Goal: Task Accomplishment & Management: Manage account settings

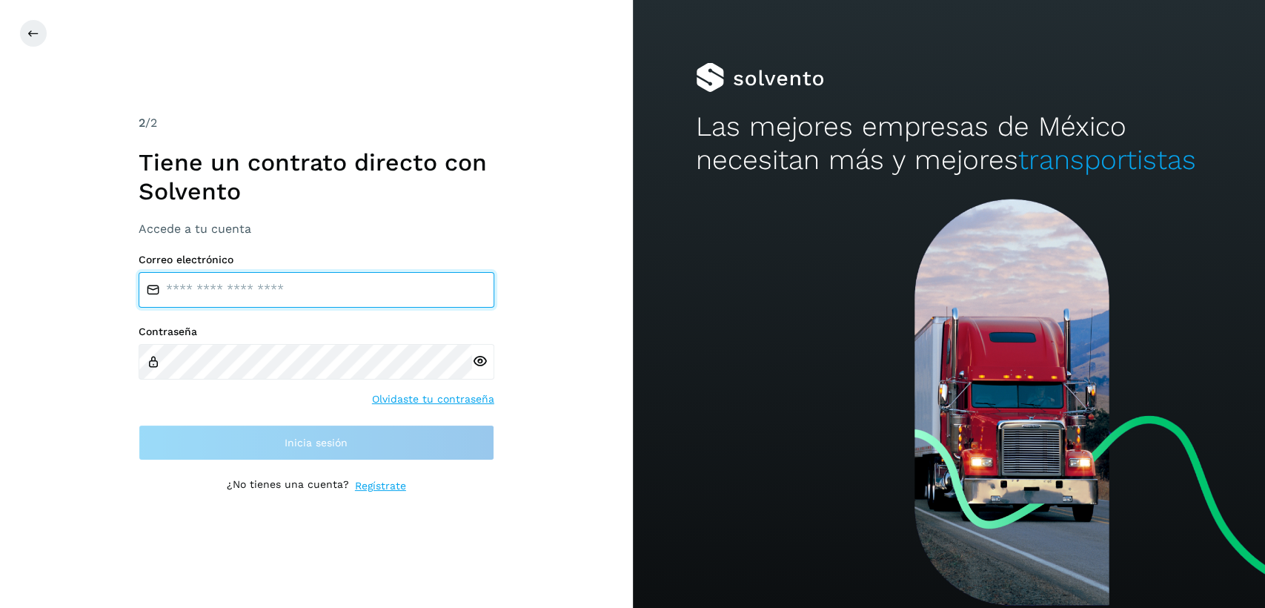
click at [230, 276] on input "email" at bounding box center [317, 290] width 356 height 36
click at [230, 287] on input "email" at bounding box center [317, 290] width 356 height 36
type input "**********"
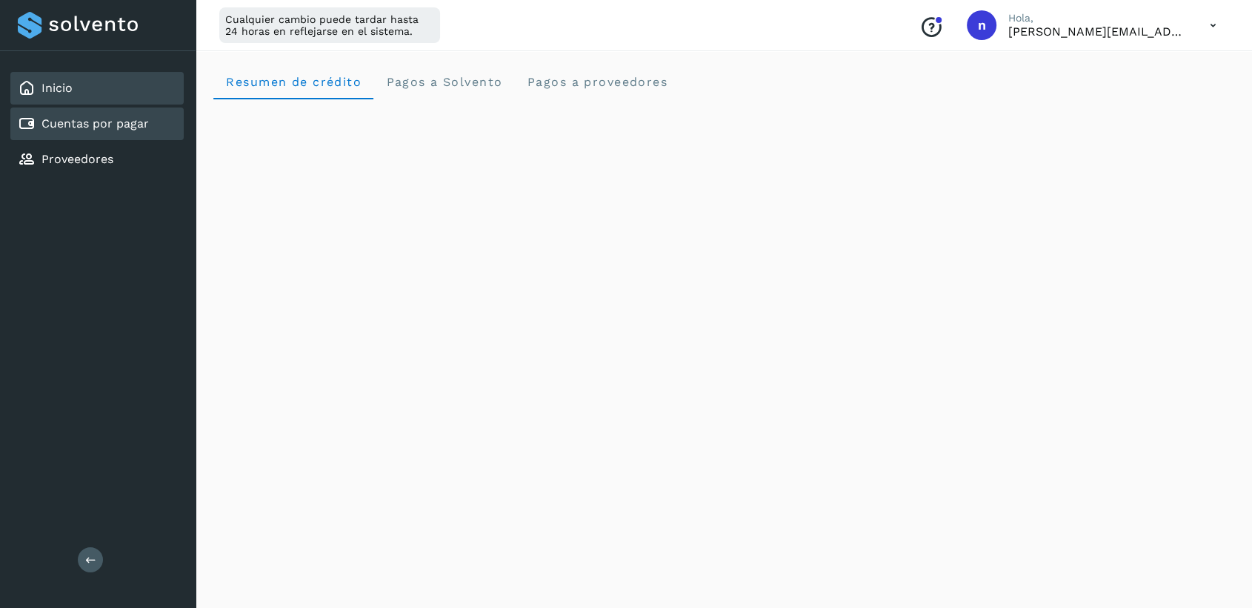
click at [115, 116] on link "Cuentas por pagar" at bounding box center [94, 123] width 107 height 14
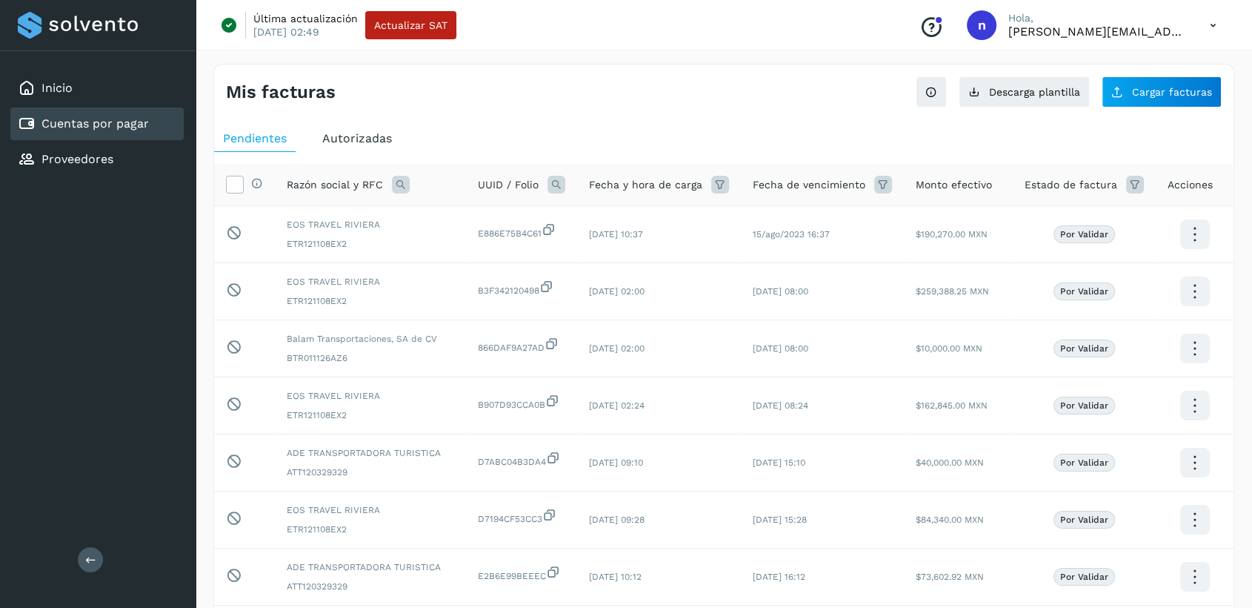
click at [382, 135] on span "Autorizadas" at bounding box center [357, 138] width 70 height 14
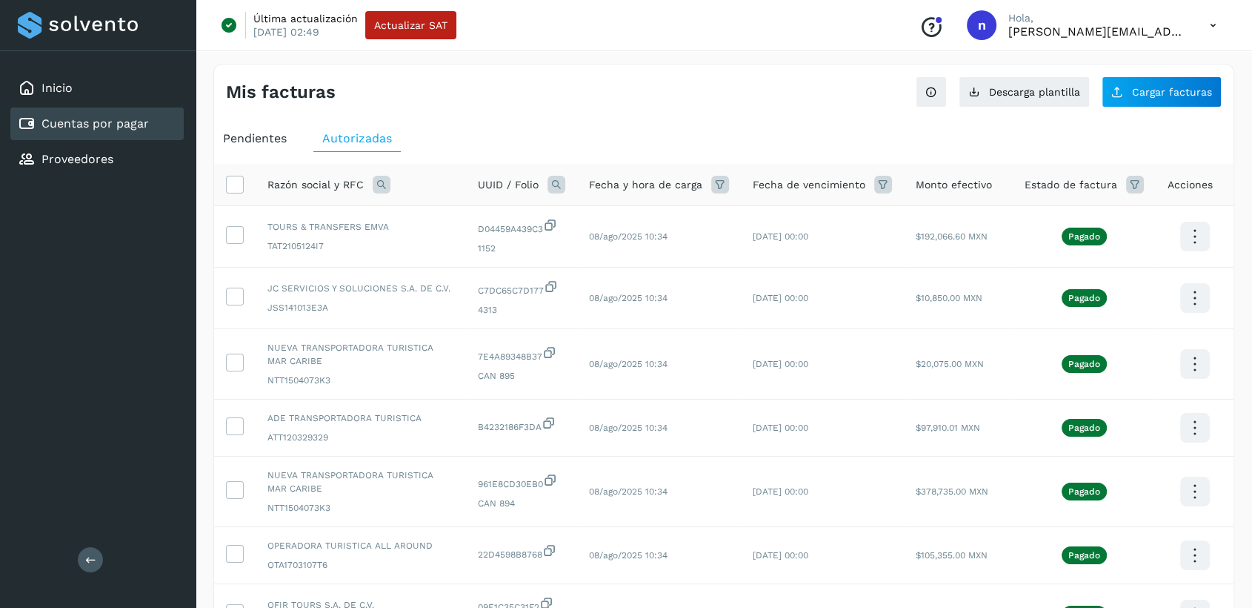
click at [882, 184] on icon at bounding box center [883, 185] width 18 height 18
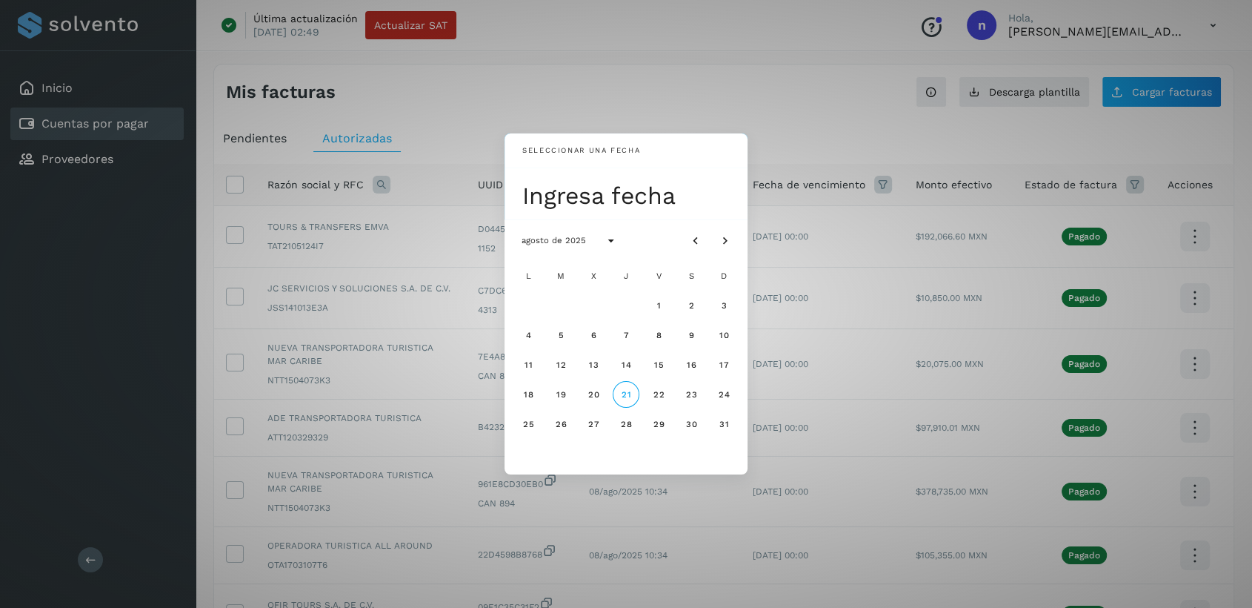
click at [882, 184] on div "Seleccionar una fecha Ingresa fecha agosto de 2025 L M X J V S D 1 2 3 4 5 6 7 …" at bounding box center [626, 304] width 1252 height 608
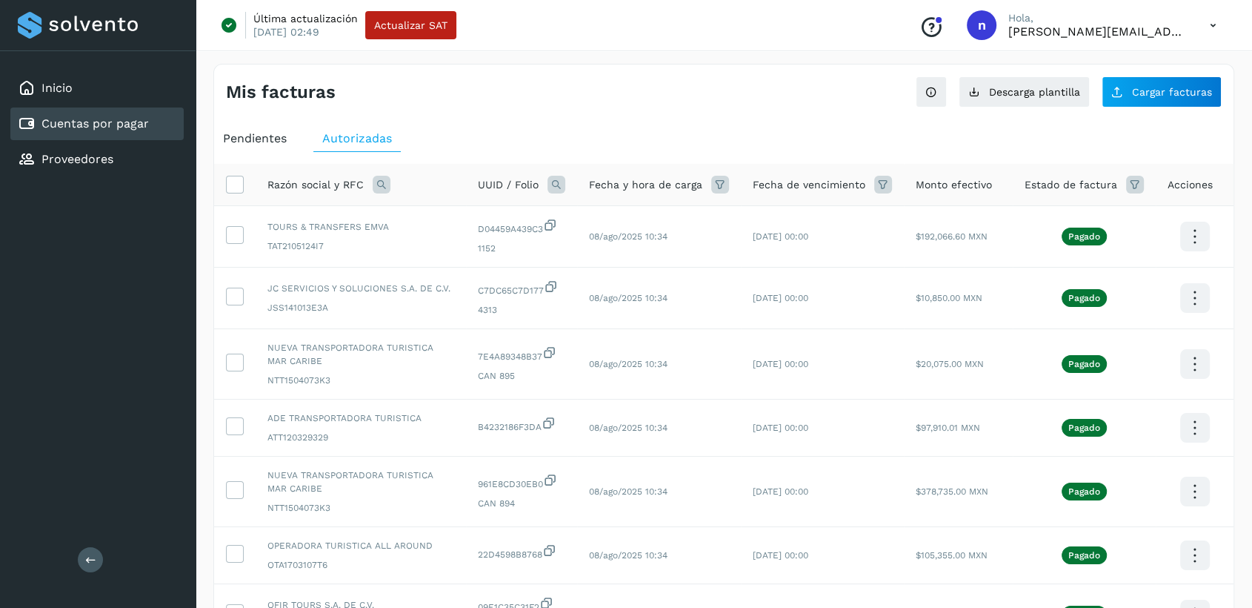
click at [722, 180] on icon at bounding box center [720, 185] width 18 height 18
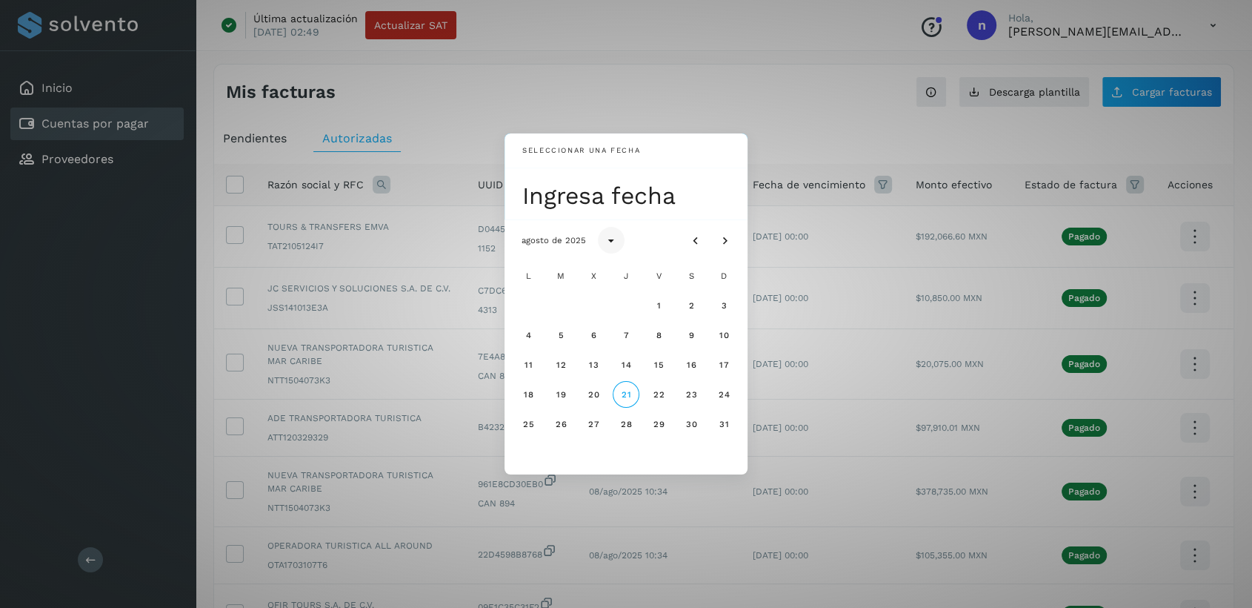
click at [601, 243] on button "Seleccionar año" at bounding box center [611, 240] width 27 height 27
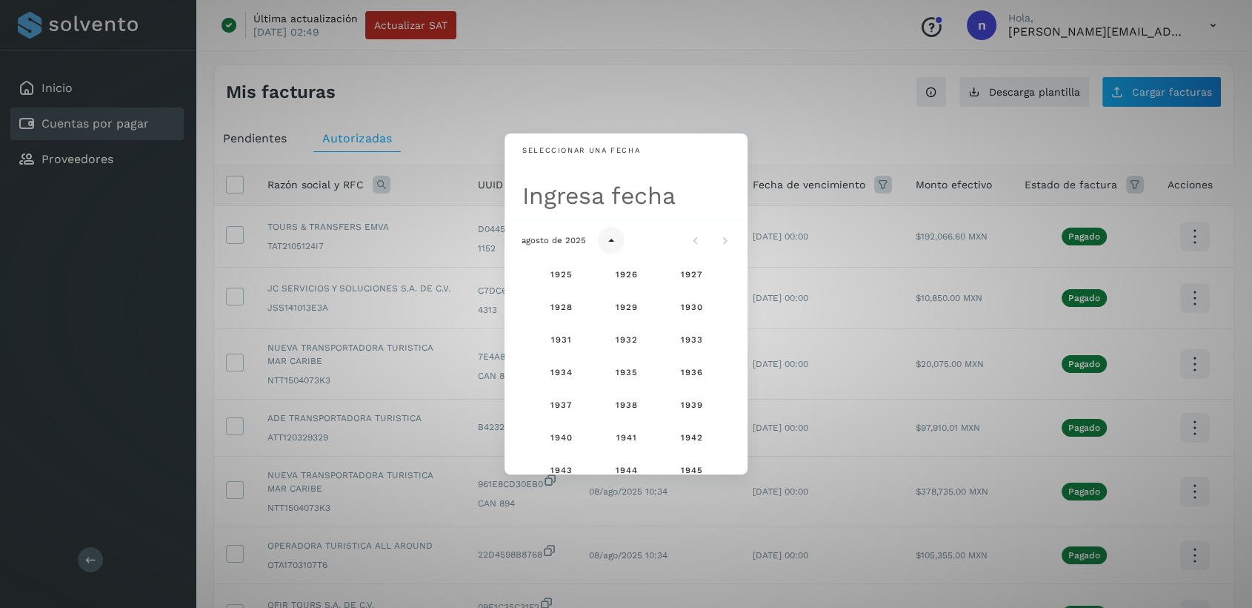
scroll to position [983, 0]
click at [601, 243] on button "Seleccionar año" at bounding box center [611, 240] width 27 height 27
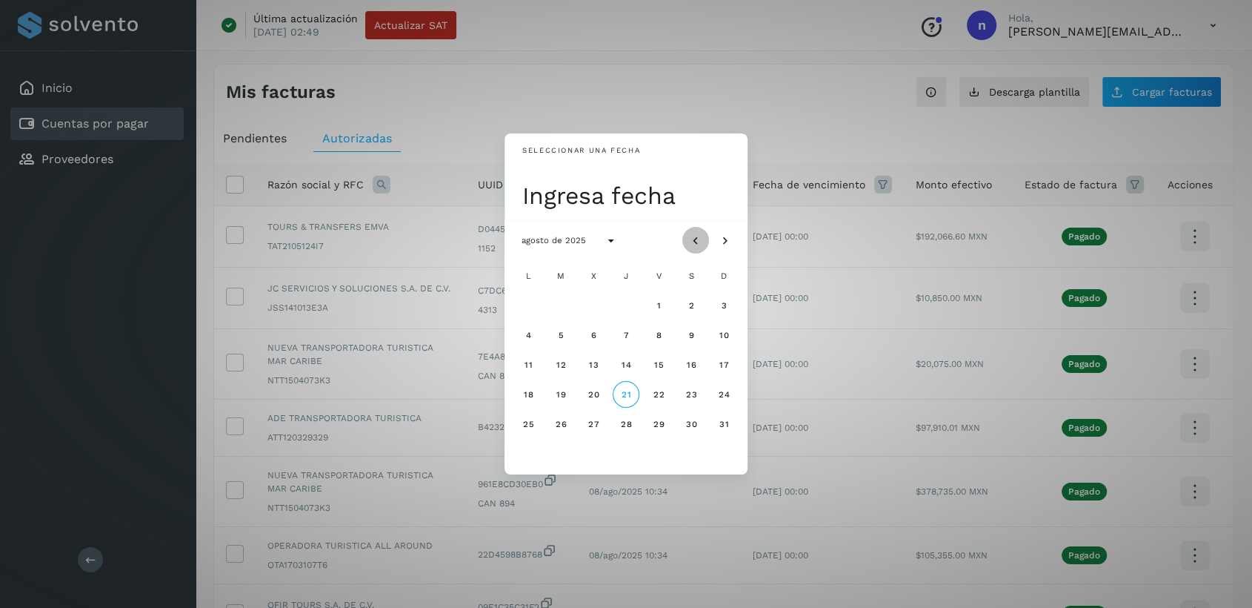
click at [692, 233] on icon "Mes anterior" at bounding box center [695, 240] width 15 height 15
click at [531, 394] on span "21" at bounding box center [527, 394] width 11 height 10
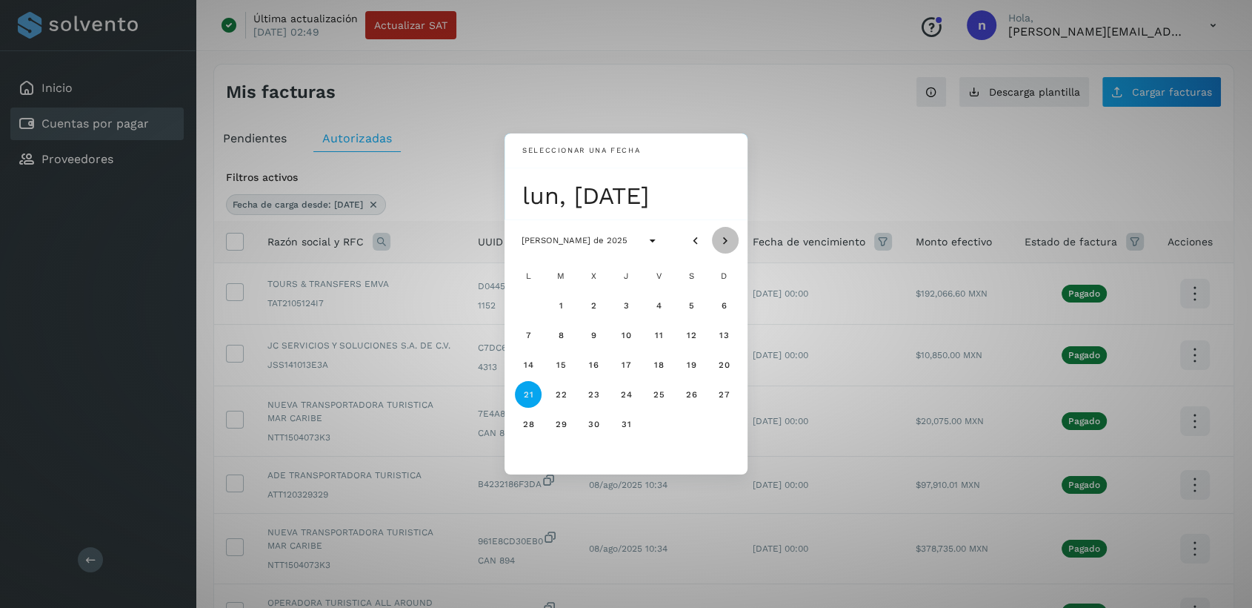
click at [722, 240] on icon "Mes siguiente" at bounding box center [725, 240] width 15 height 15
click at [563, 366] on span "12" at bounding box center [560, 364] width 11 height 10
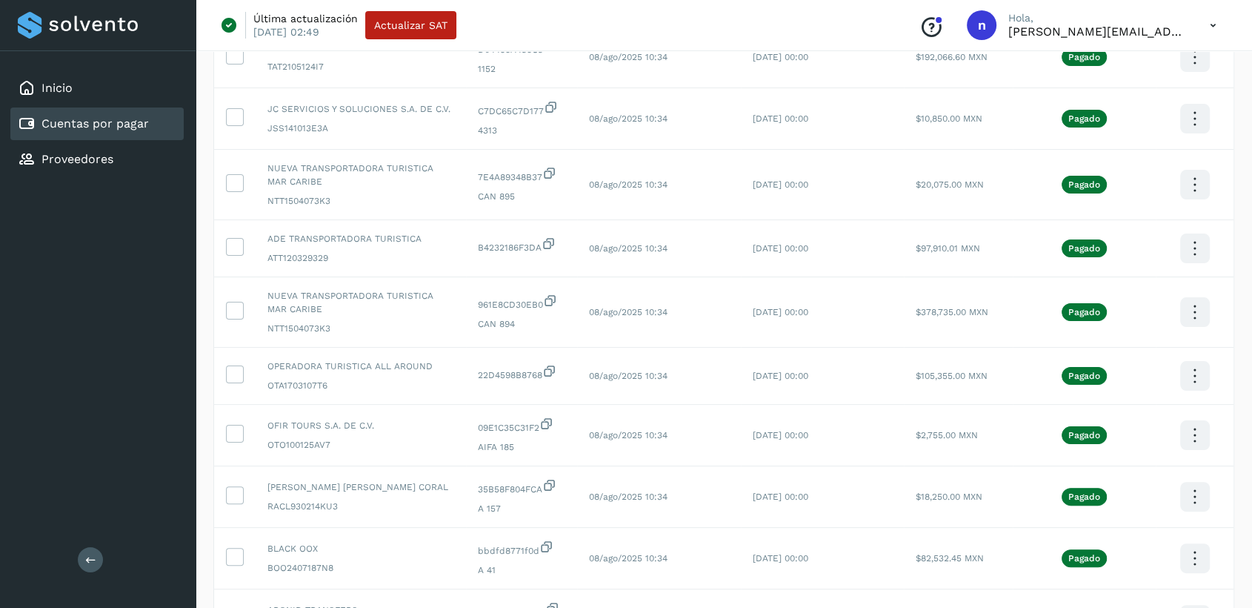
scroll to position [405, 0]
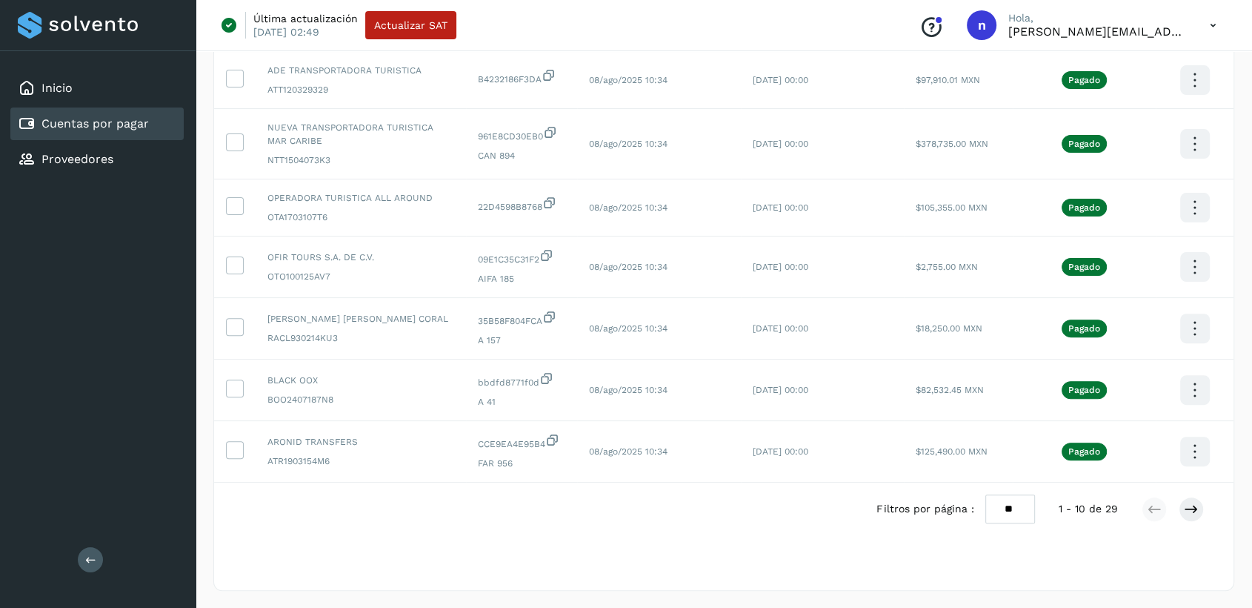
click at [1020, 515] on select "** ** **" at bounding box center [1011, 508] width 50 height 29
click at [986, 494] on select "** ** **" at bounding box center [1011, 508] width 50 height 29
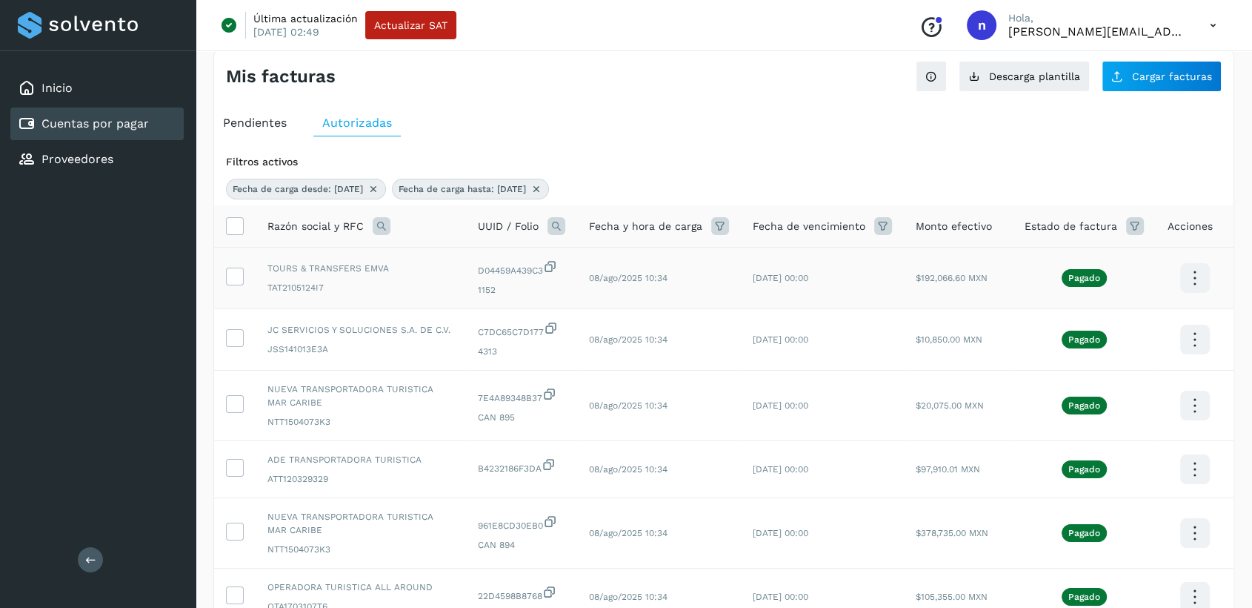
scroll to position [0, 0]
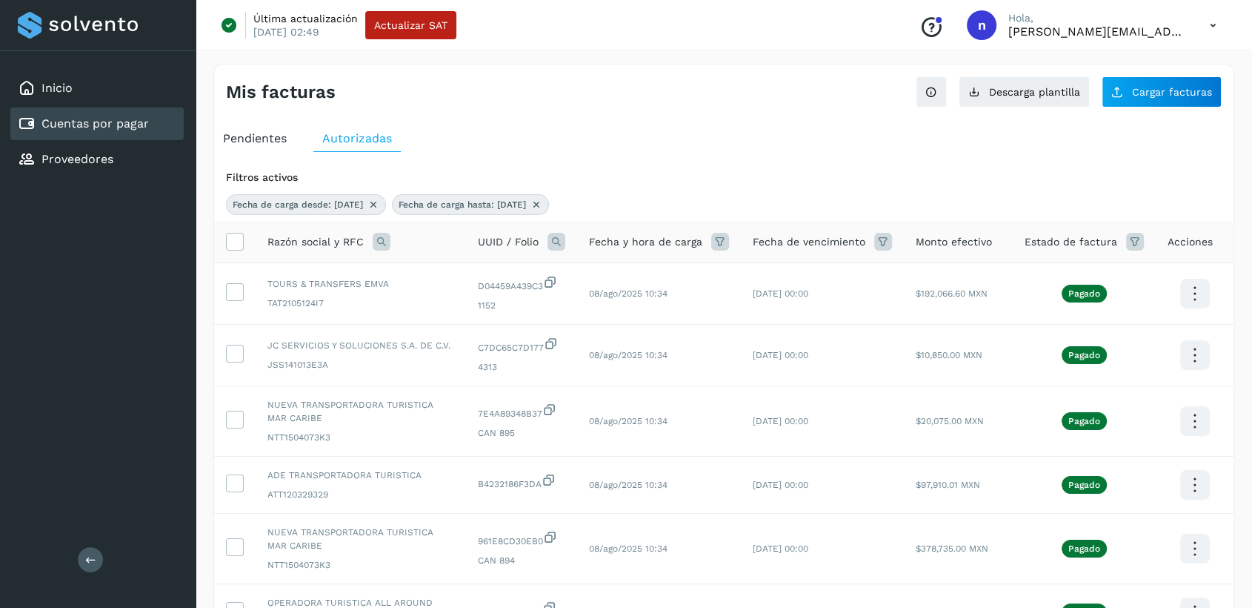
click at [720, 233] on icon at bounding box center [720, 242] width 18 height 18
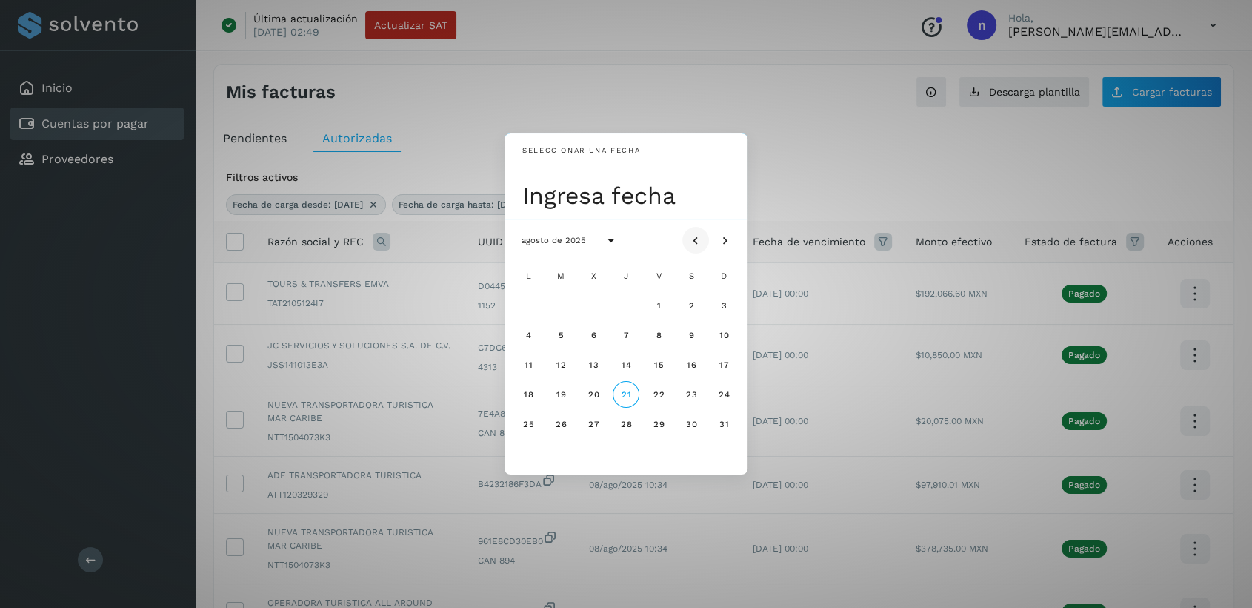
click at [694, 241] on icon "Mes anterior" at bounding box center [695, 240] width 15 height 15
click at [528, 395] on span "21" at bounding box center [527, 394] width 11 height 10
click at [728, 239] on icon "Mes siguiente" at bounding box center [725, 240] width 15 height 15
click at [562, 358] on button "12" at bounding box center [561, 364] width 27 height 27
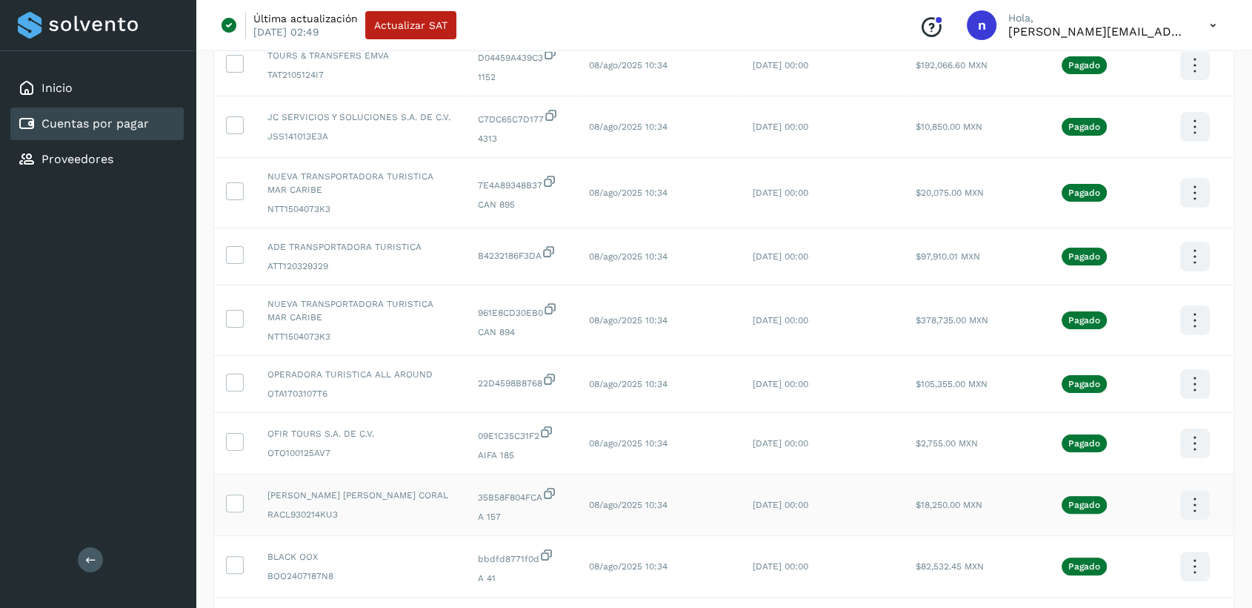
scroll to position [158, 0]
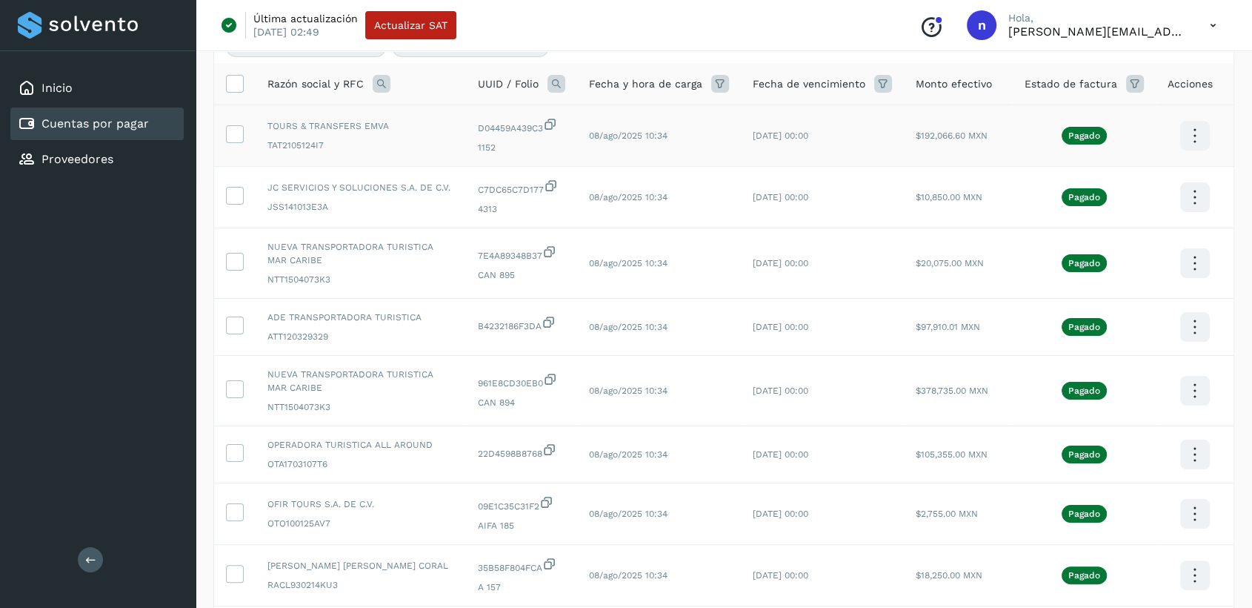
click at [1192, 132] on icon at bounding box center [1194, 136] width 35 height 35
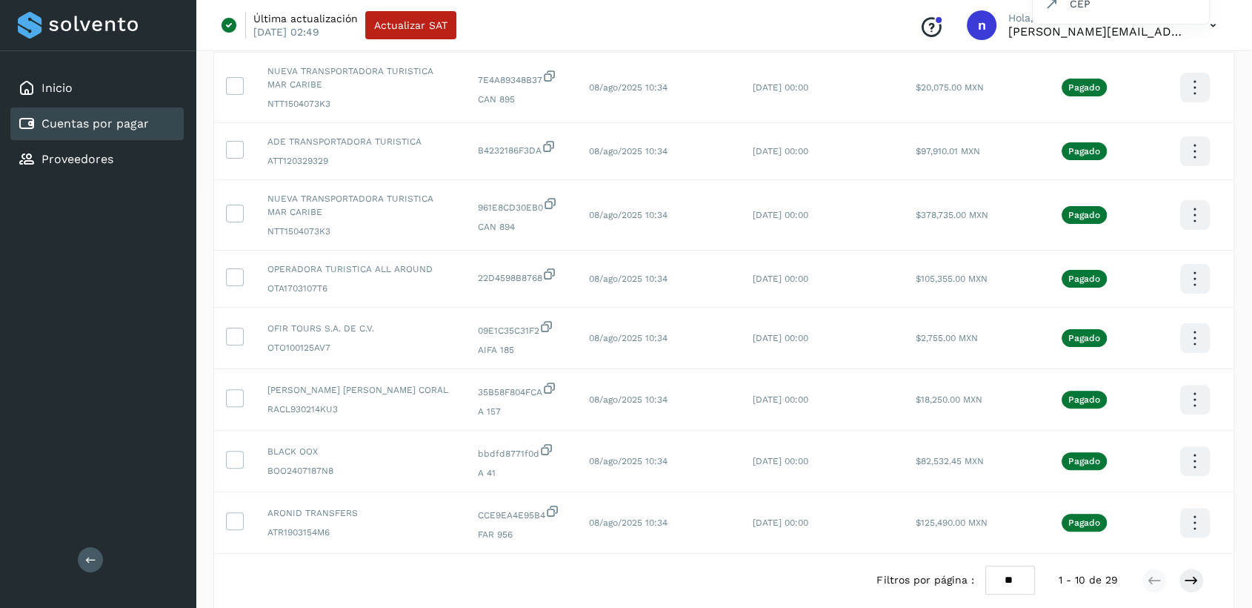
scroll to position [405, 0]
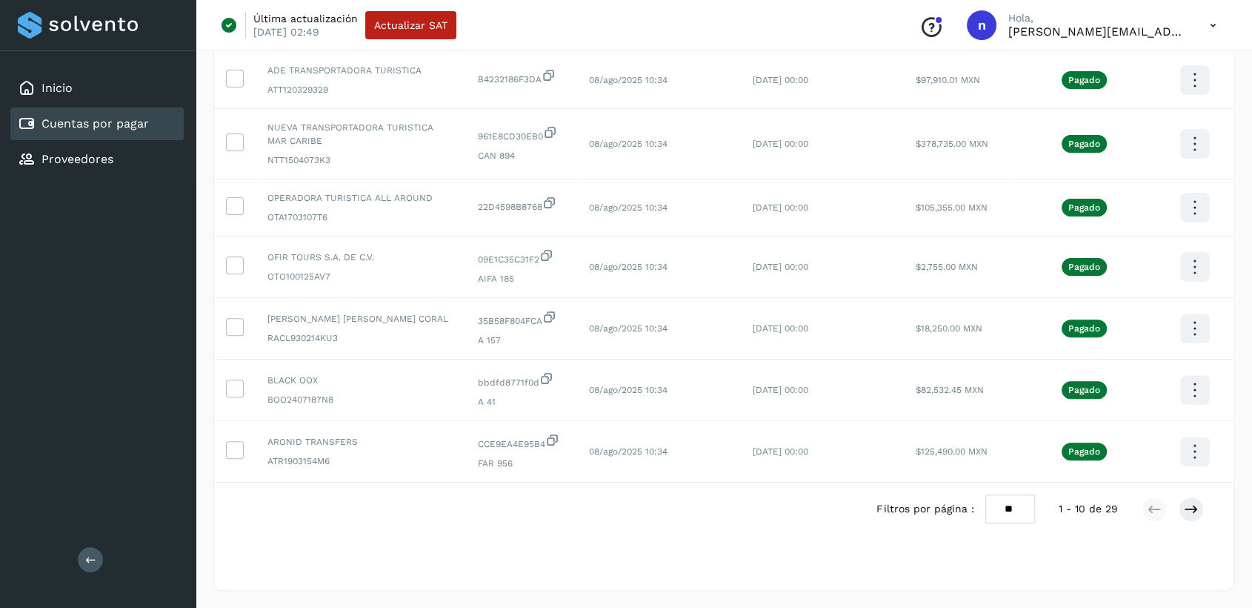
click at [1020, 513] on div at bounding box center [626, 304] width 1252 height 608
click at [1014, 509] on select "** ** **" at bounding box center [1011, 508] width 50 height 29
click at [986, 494] on select "** ** **" at bounding box center [1011, 508] width 50 height 29
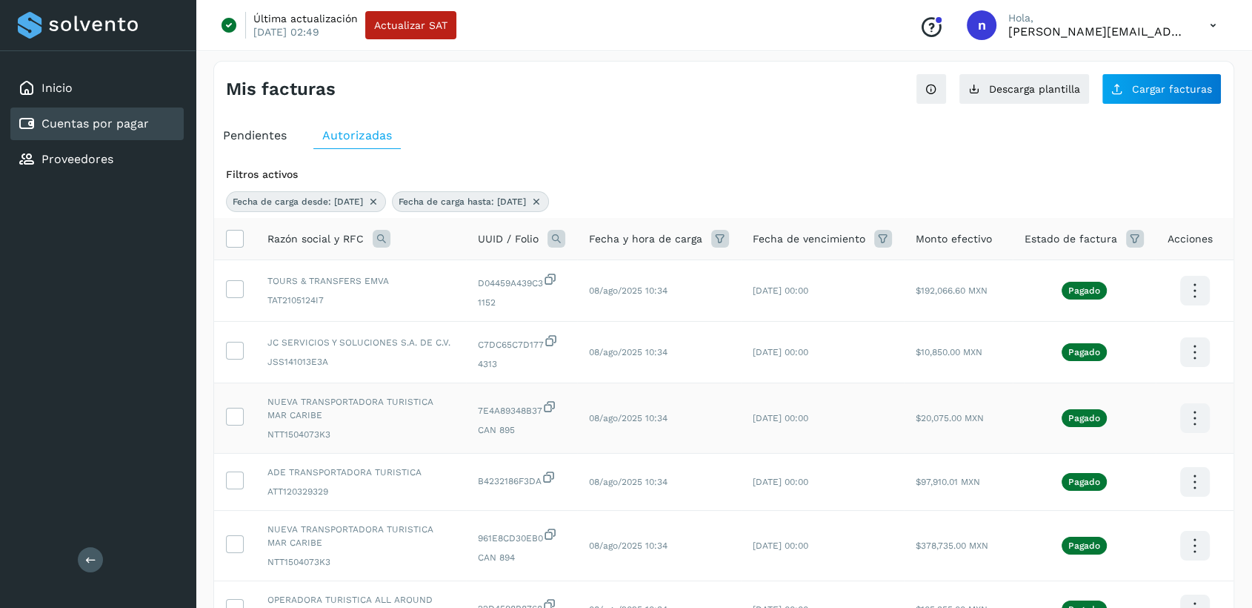
scroll to position [0, 0]
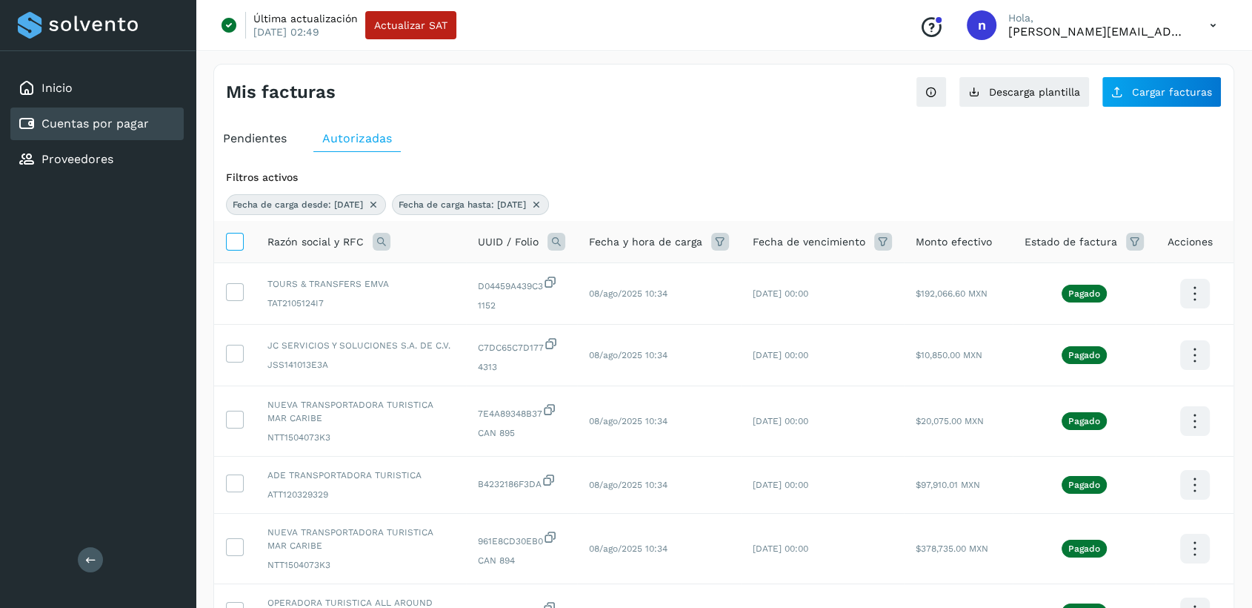
click at [227, 239] on icon at bounding box center [235, 241] width 16 height 16
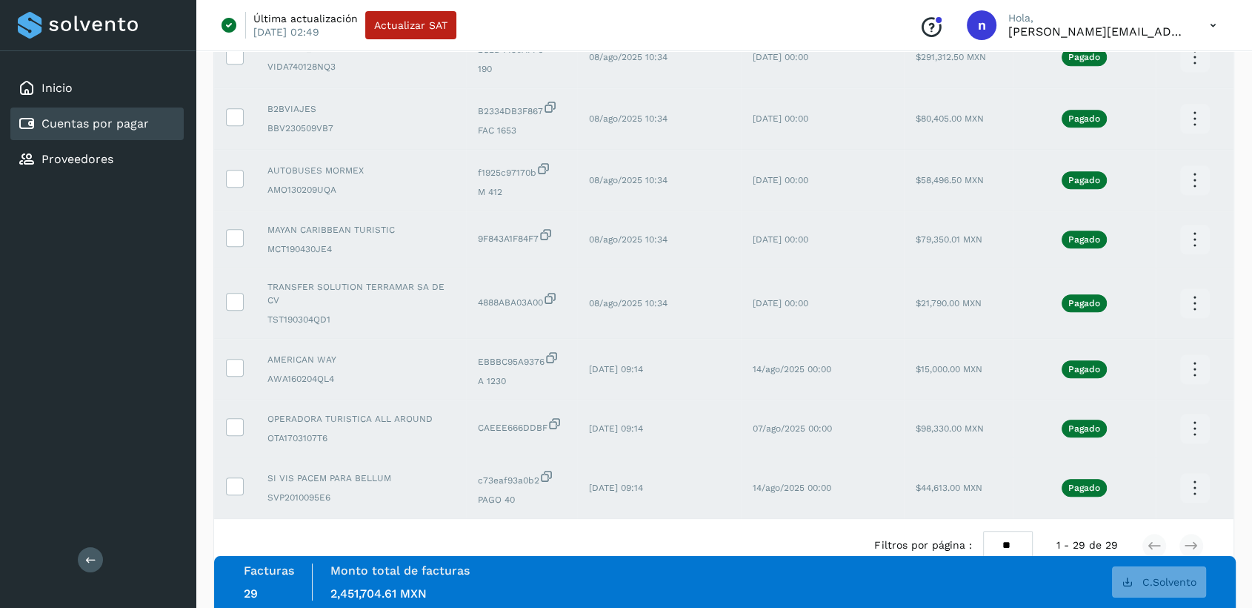
scroll to position [1552, 0]
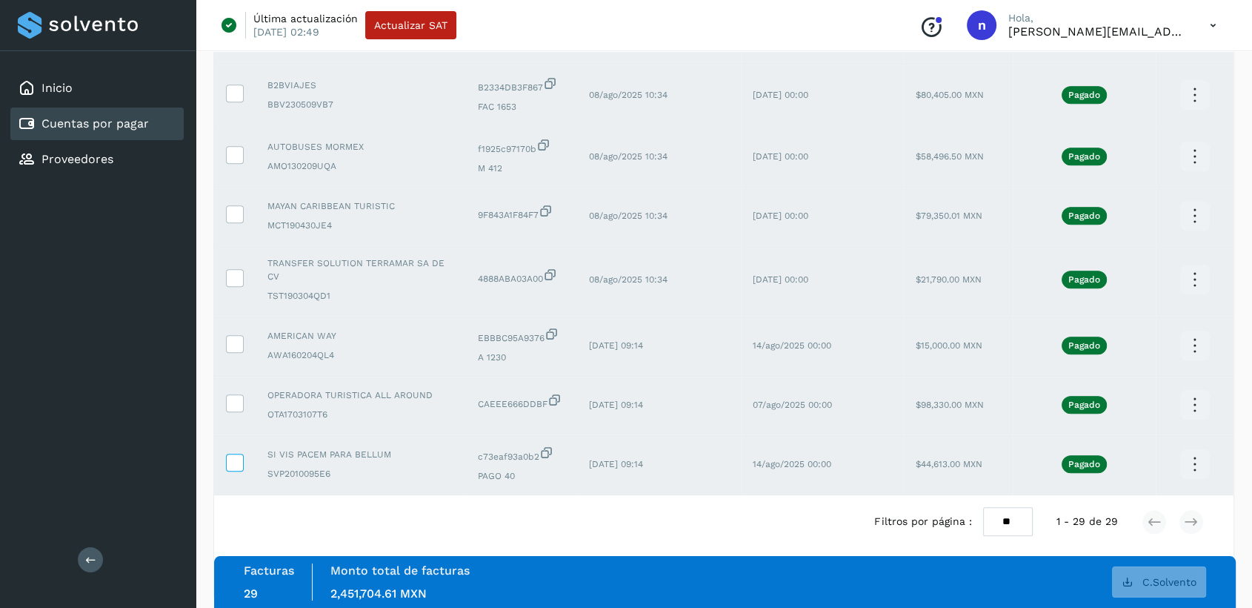
click at [229, 454] on icon at bounding box center [235, 462] width 16 height 16
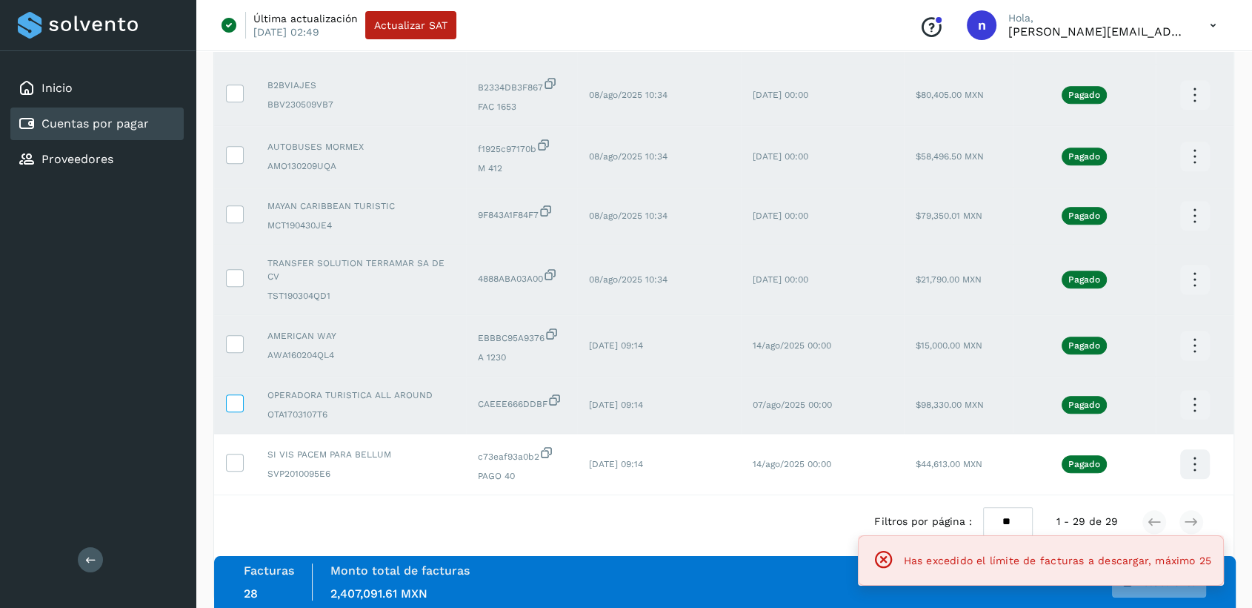
click at [237, 394] on icon at bounding box center [235, 402] width 16 height 16
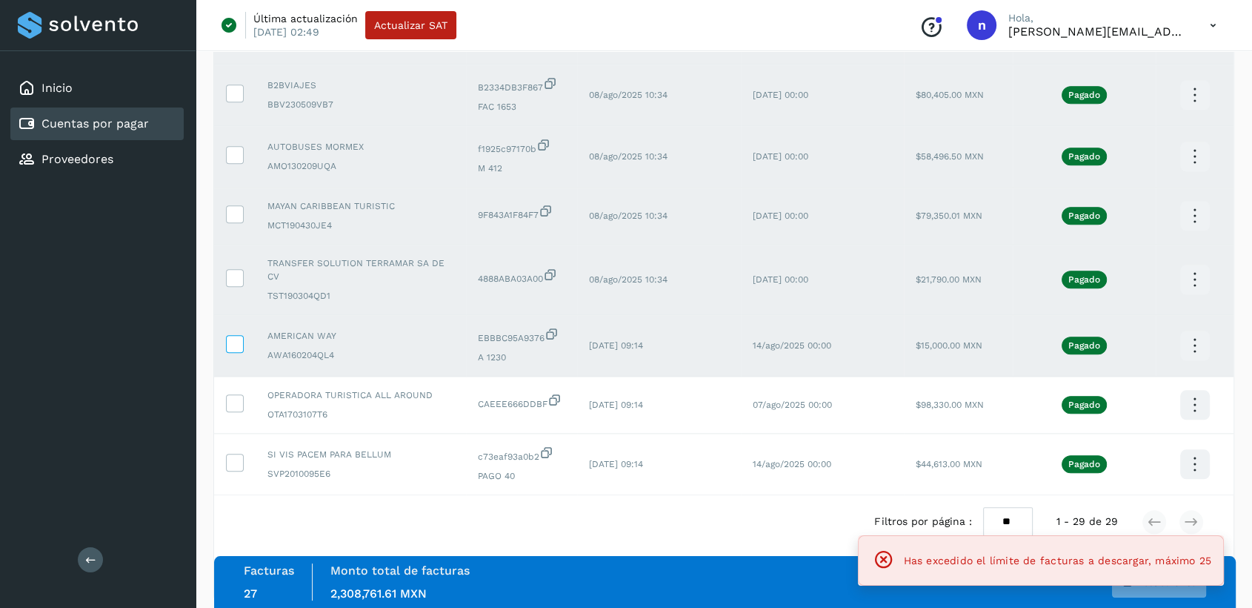
click at [230, 335] on icon at bounding box center [235, 343] width 16 height 16
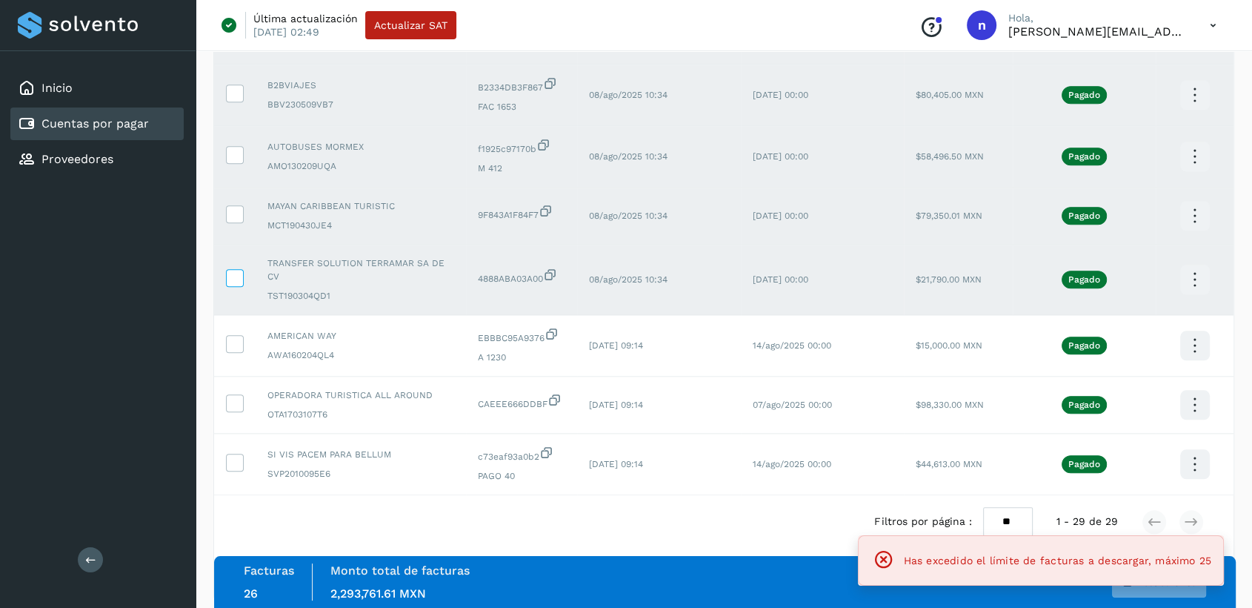
click at [230, 269] on icon at bounding box center [235, 277] width 16 height 16
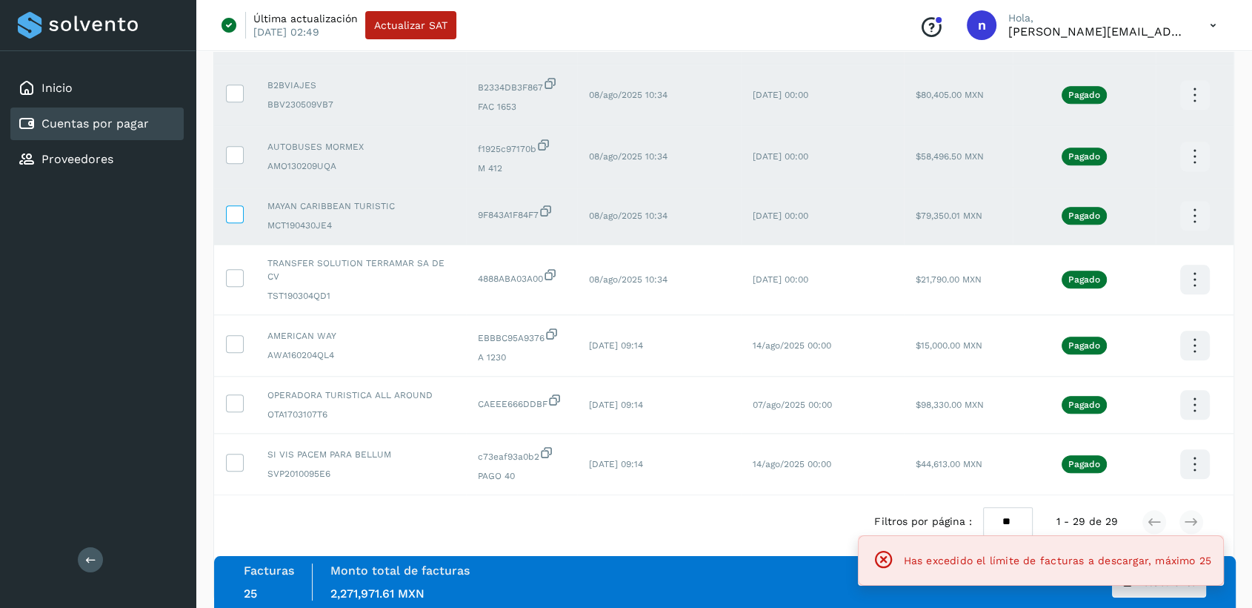
click at [230, 218] on icon at bounding box center [235, 213] width 16 height 16
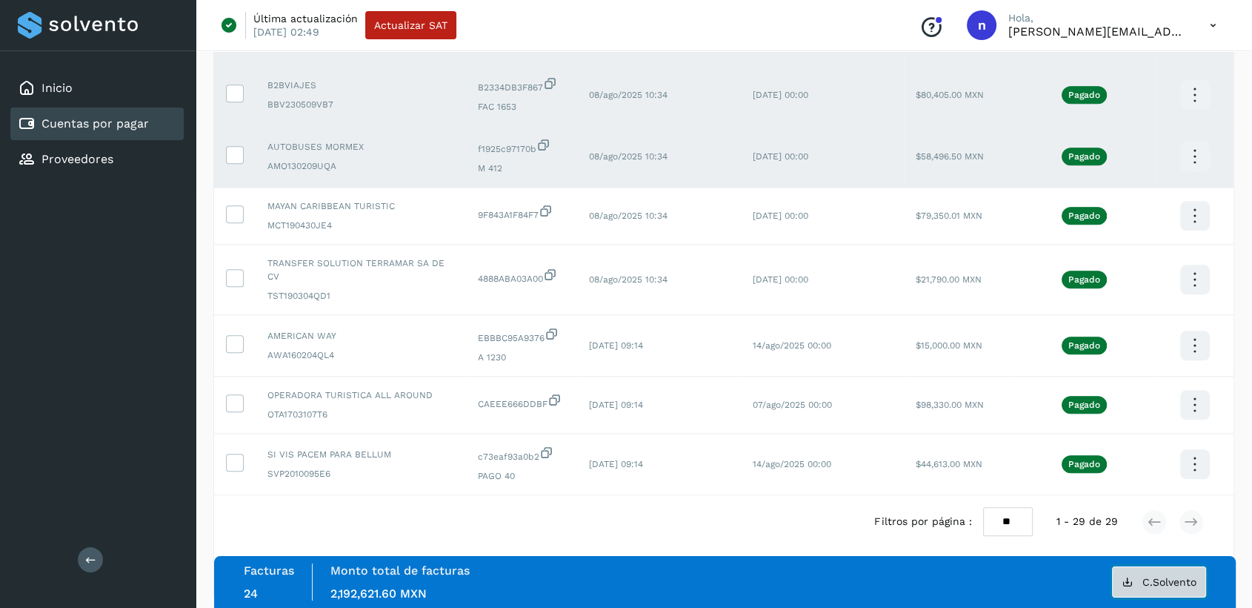
click at [1151, 577] on span "C.Solvento" at bounding box center [1170, 582] width 54 height 10
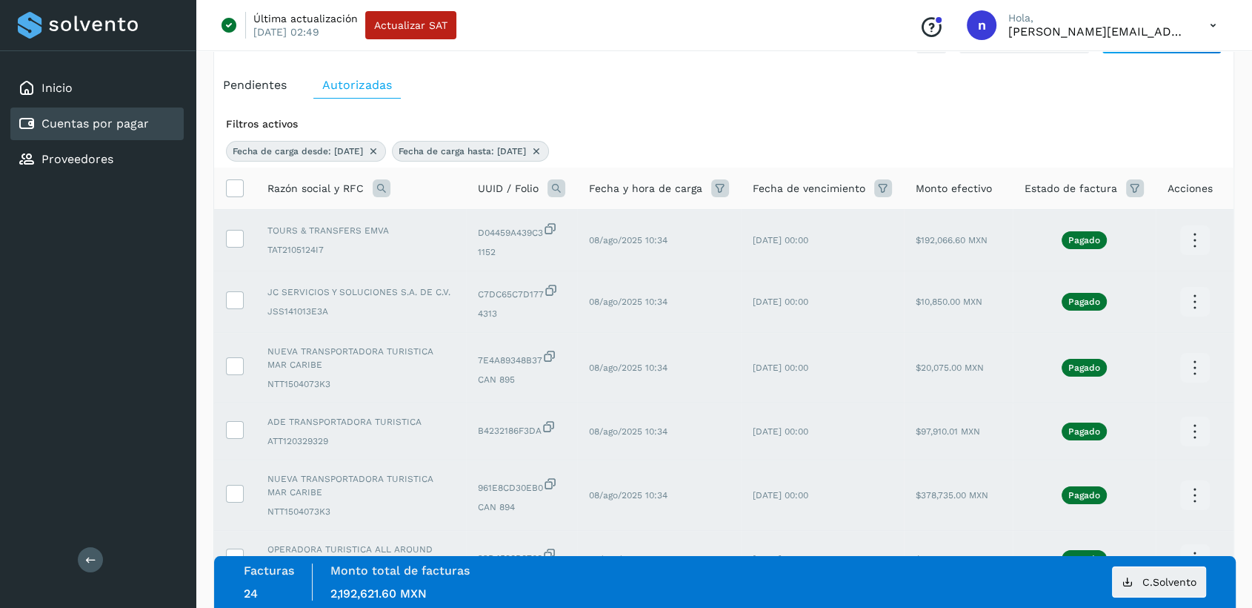
scroll to position [0, 0]
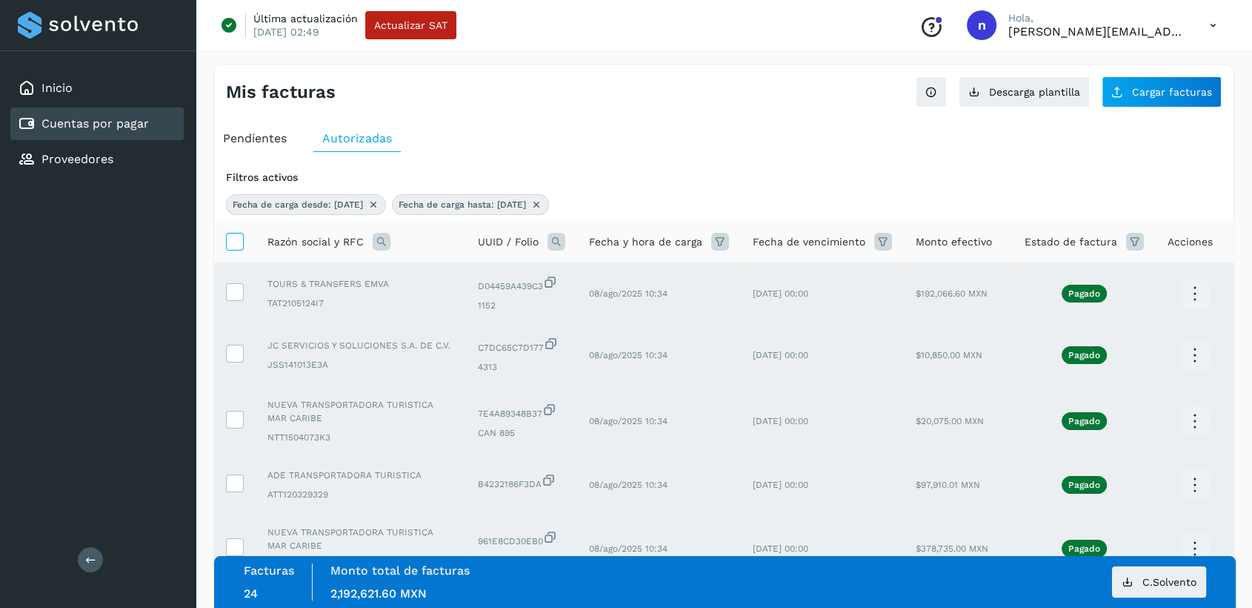
click at [237, 246] on icon at bounding box center [235, 241] width 16 height 16
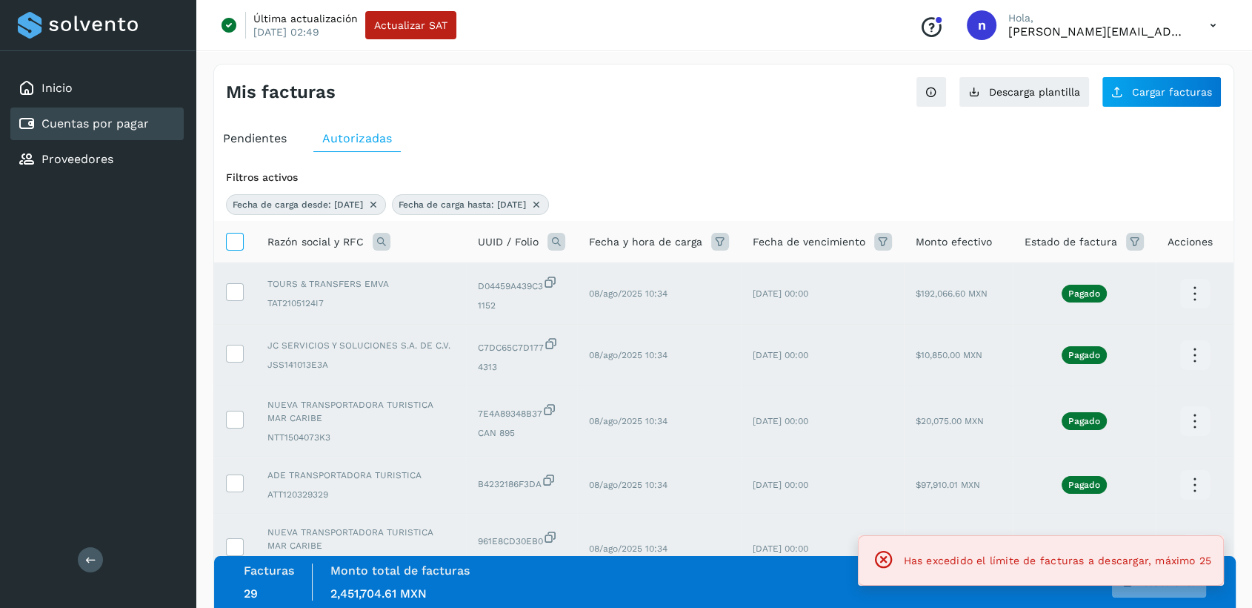
click at [237, 246] on icon at bounding box center [235, 241] width 16 height 16
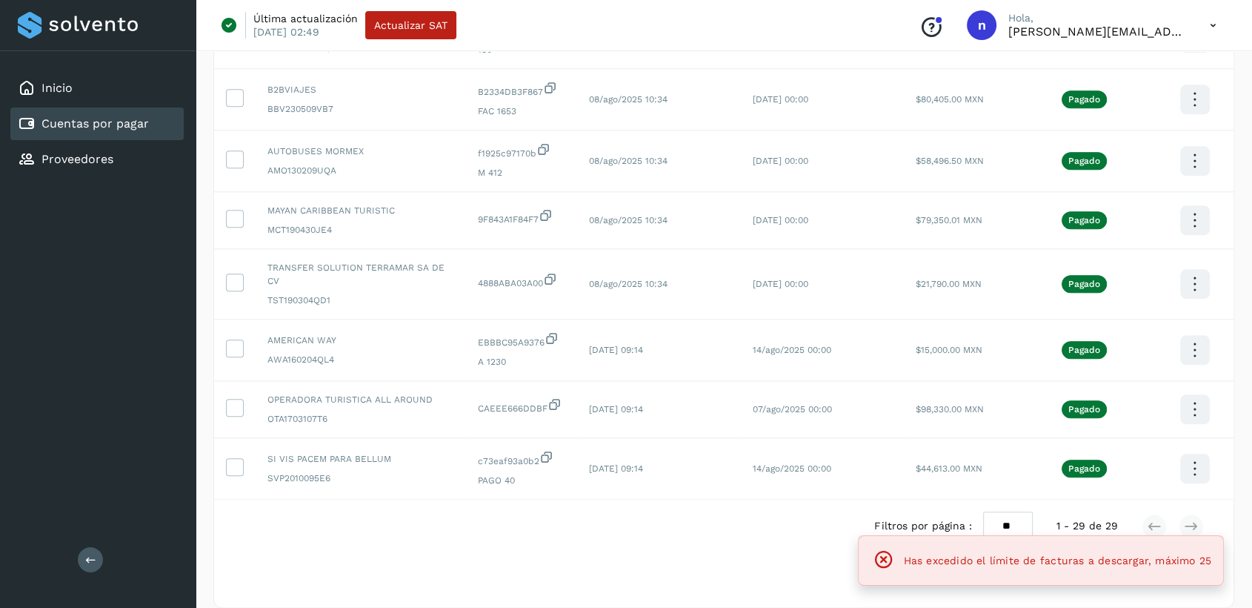
scroll to position [1552, 0]
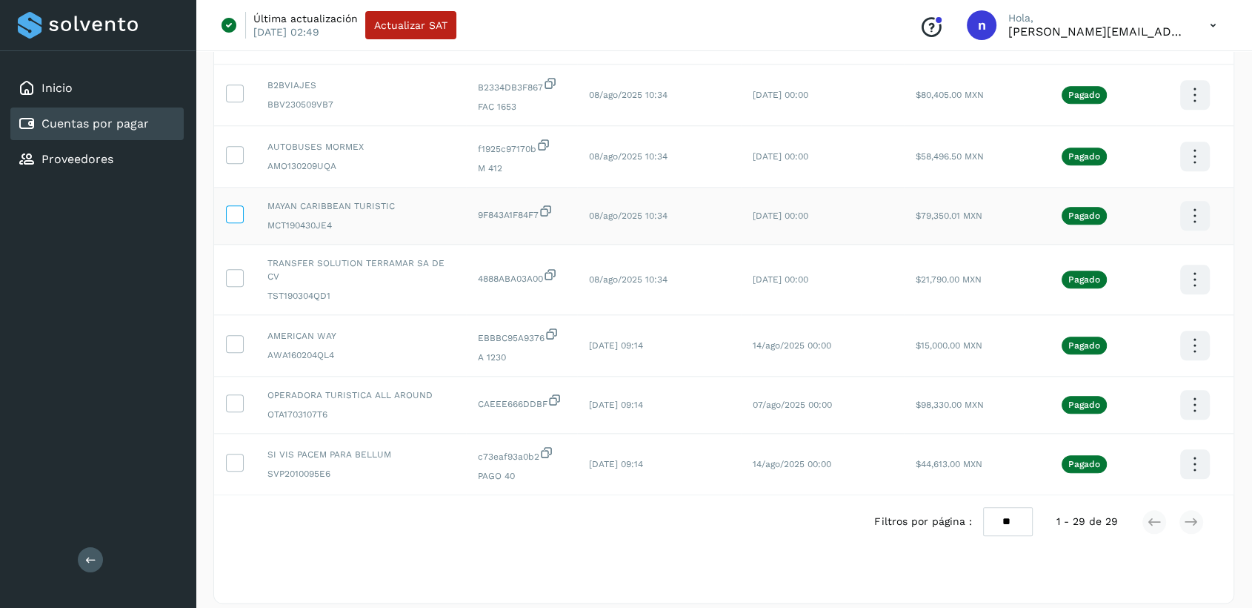
click at [233, 220] on icon at bounding box center [235, 213] width 16 height 16
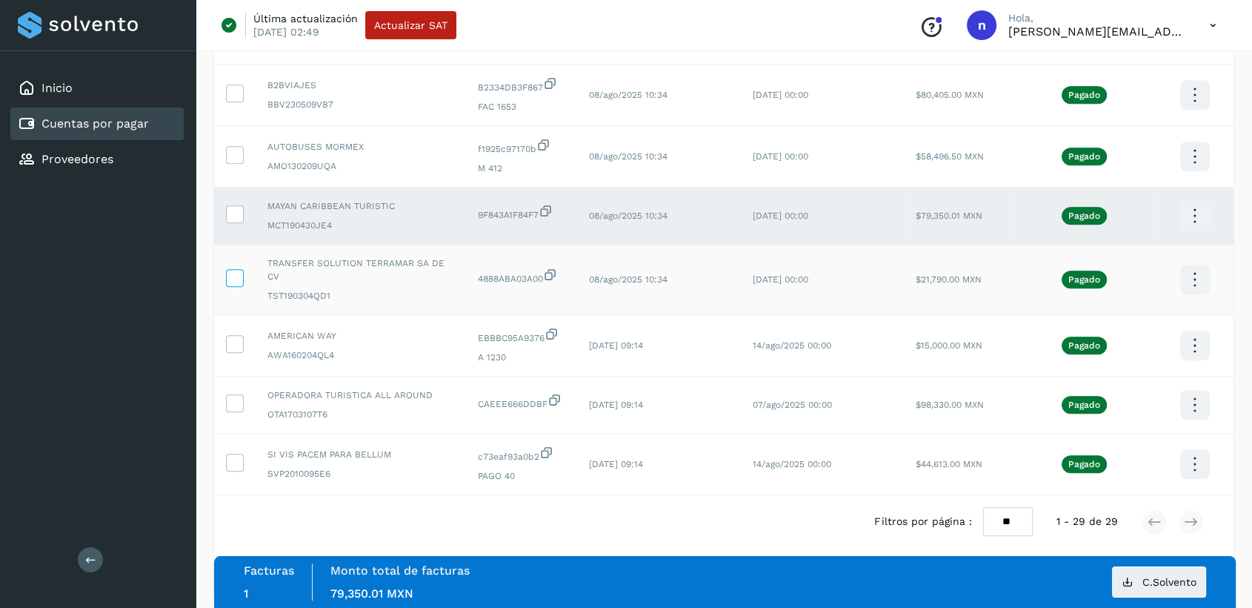
click at [230, 270] on icon at bounding box center [235, 277] width 16 height 16
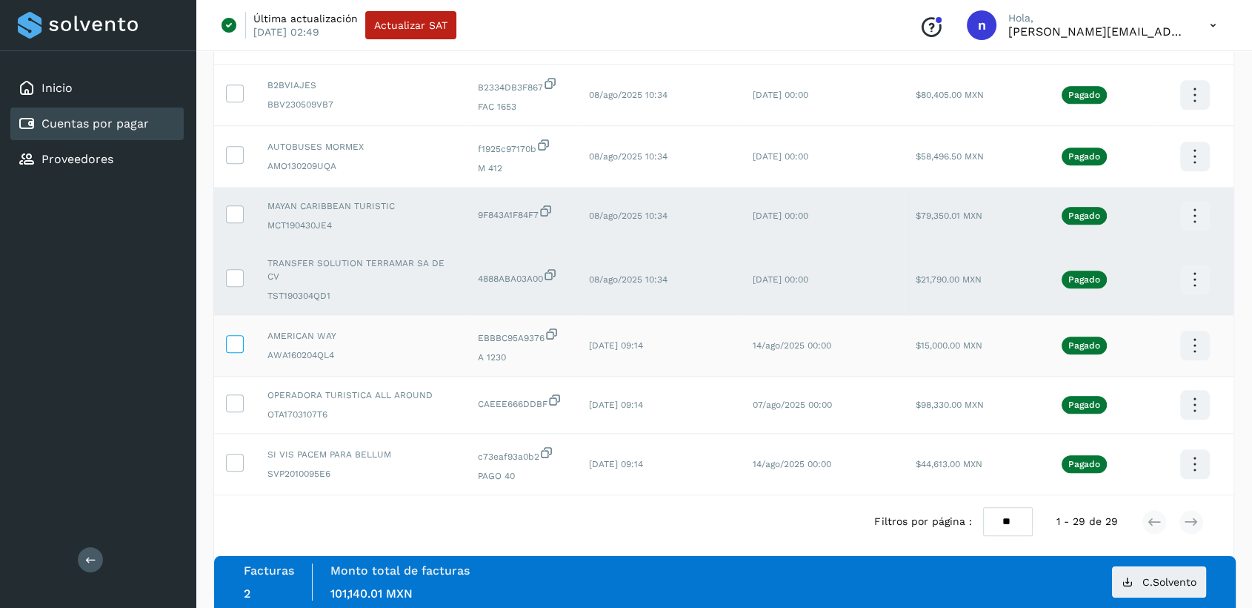
click at [233, 335] on icon at bounding box center [235, 343] width 16 height 16
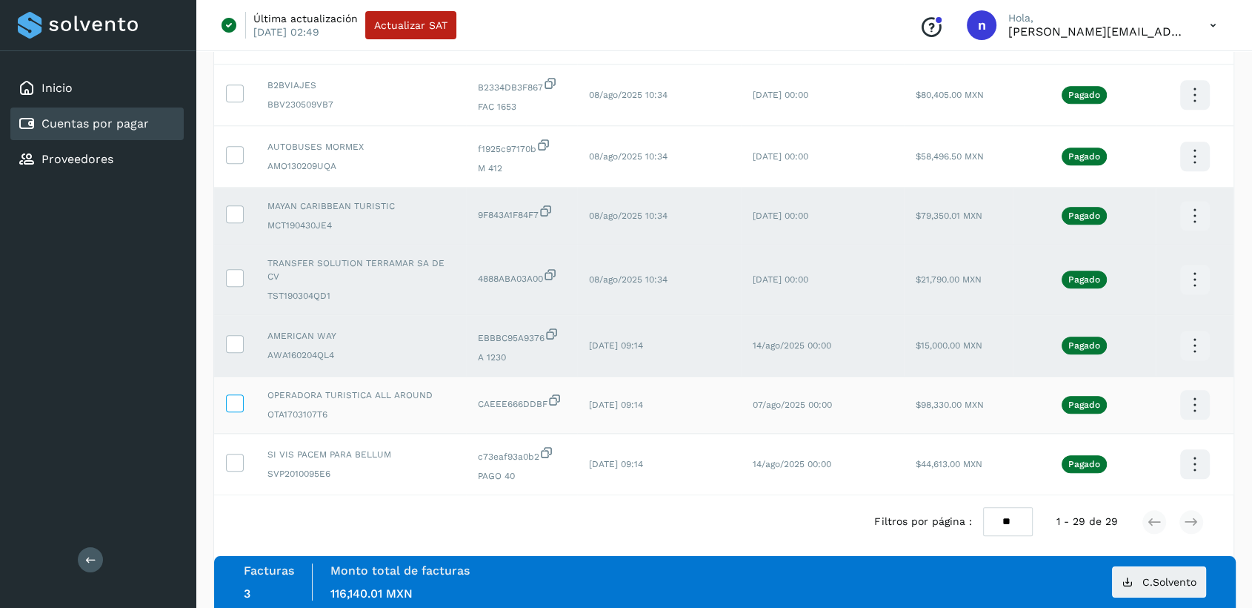
click at [231, 399] on label at bounding box center [235, 403] width 18 height 18
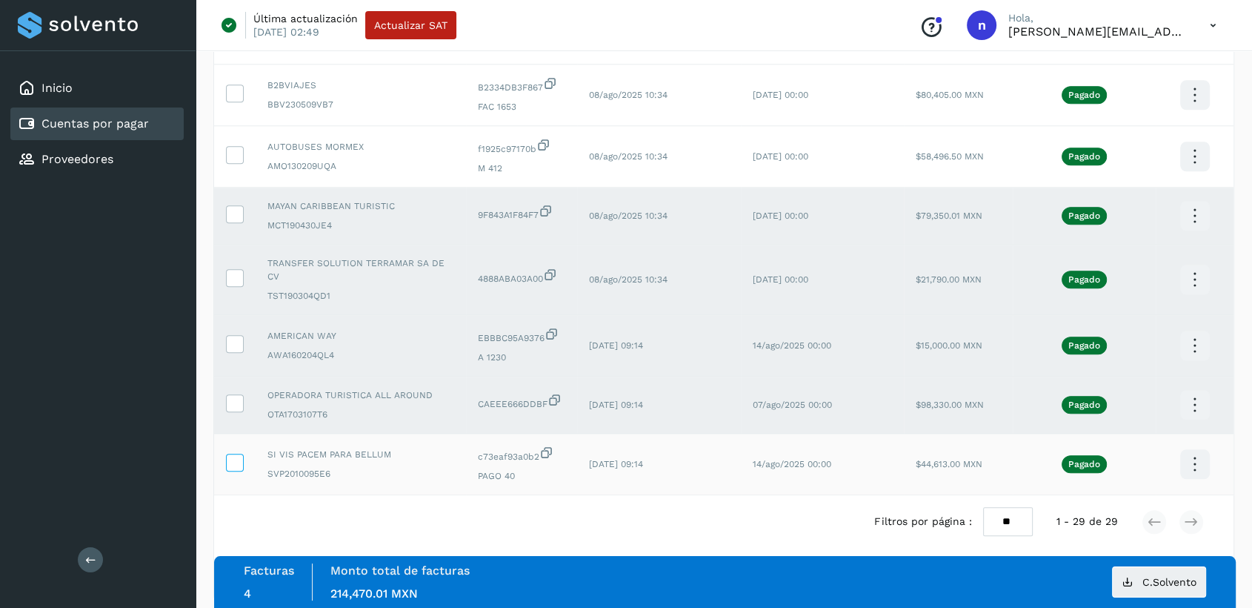
click at [231, 454] on icon at bounding box center [235, 462] width 16 height 16
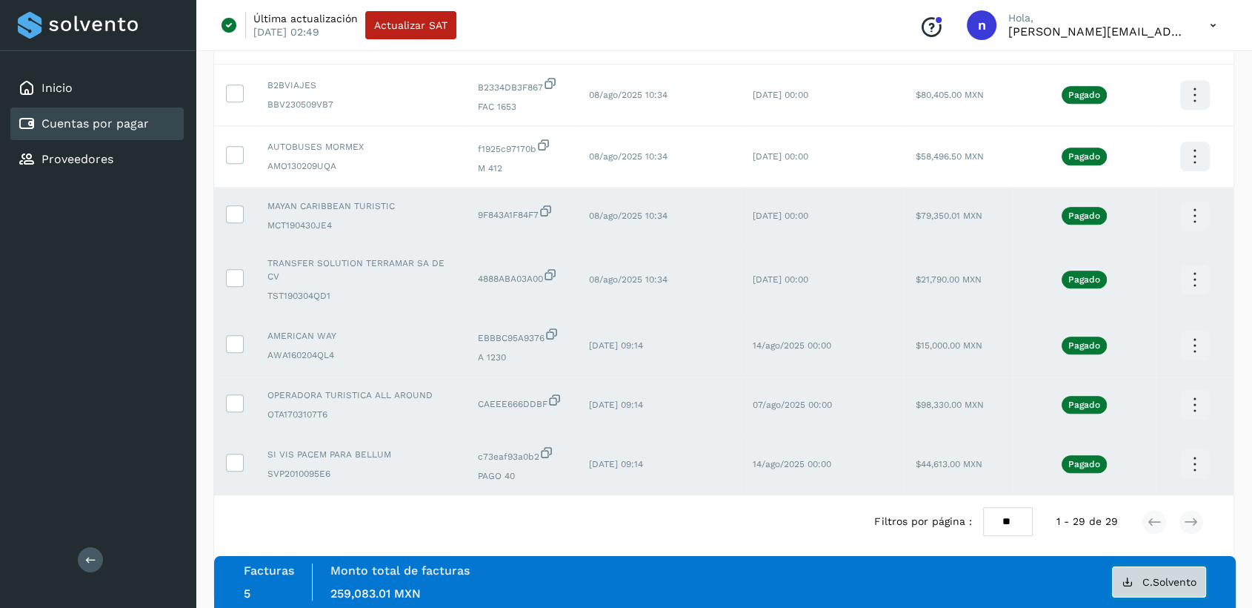
click at [1150, 586] on span "C.Solvento" at bounding box center [1170, 582] width 54 height 10
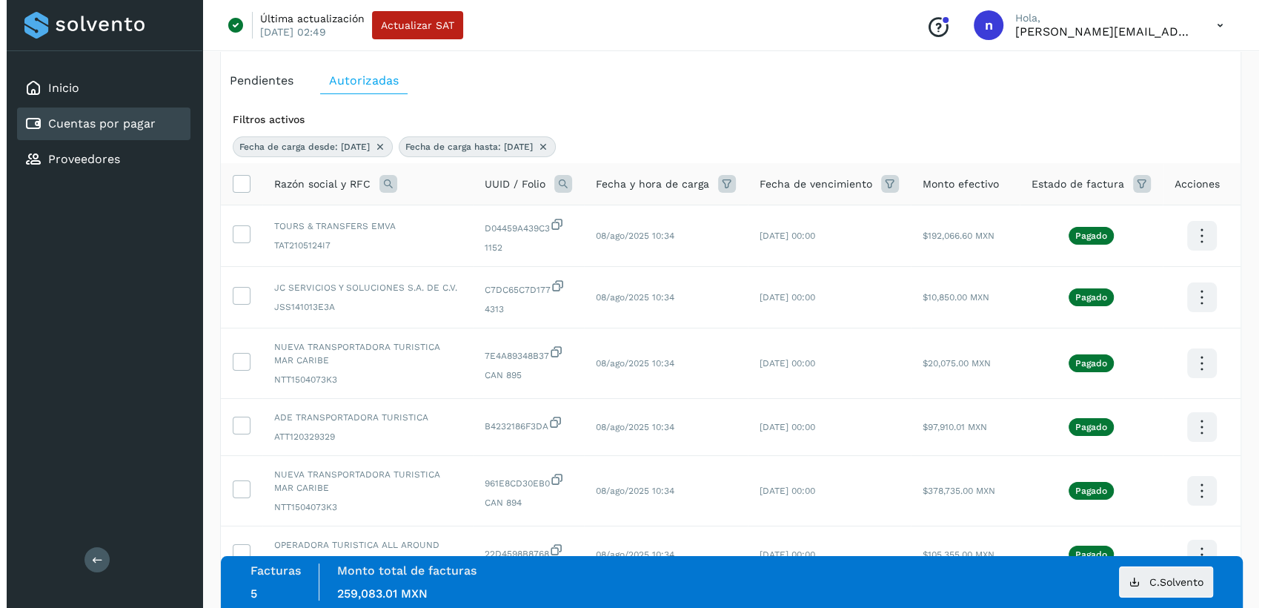
scroll to position [0, 0]
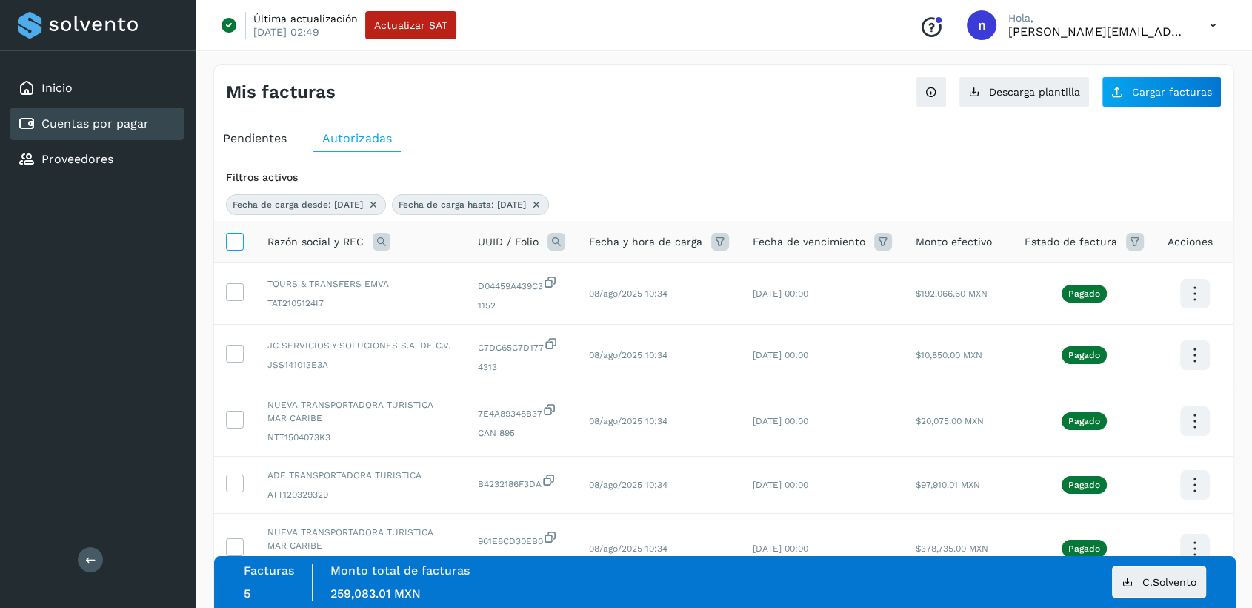
click at [232, 239] on icon at bounding box center [235, 241] width 16 height 16
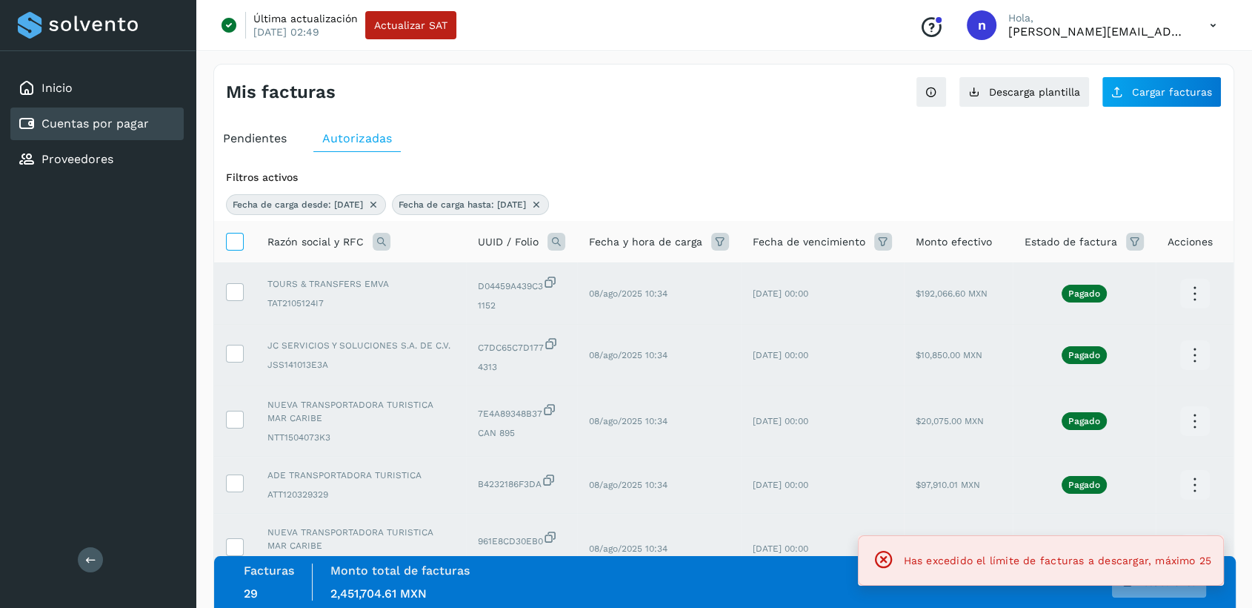
click at [232, 239] on icon at bounding box center [235, 241] width 16 height 16
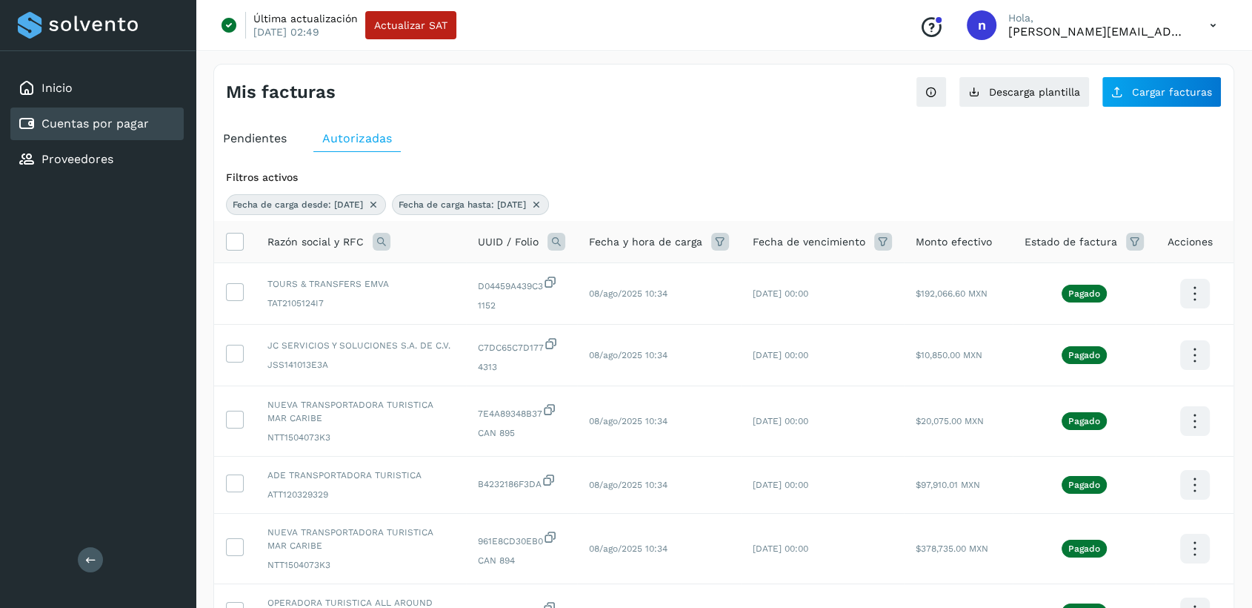
click at [542, 207] on icon at bounding box center [537, 205] width 12 height 12
select select "**"
click at [379, 201] on icon at bounding box center [374, 205] width 12 height 12
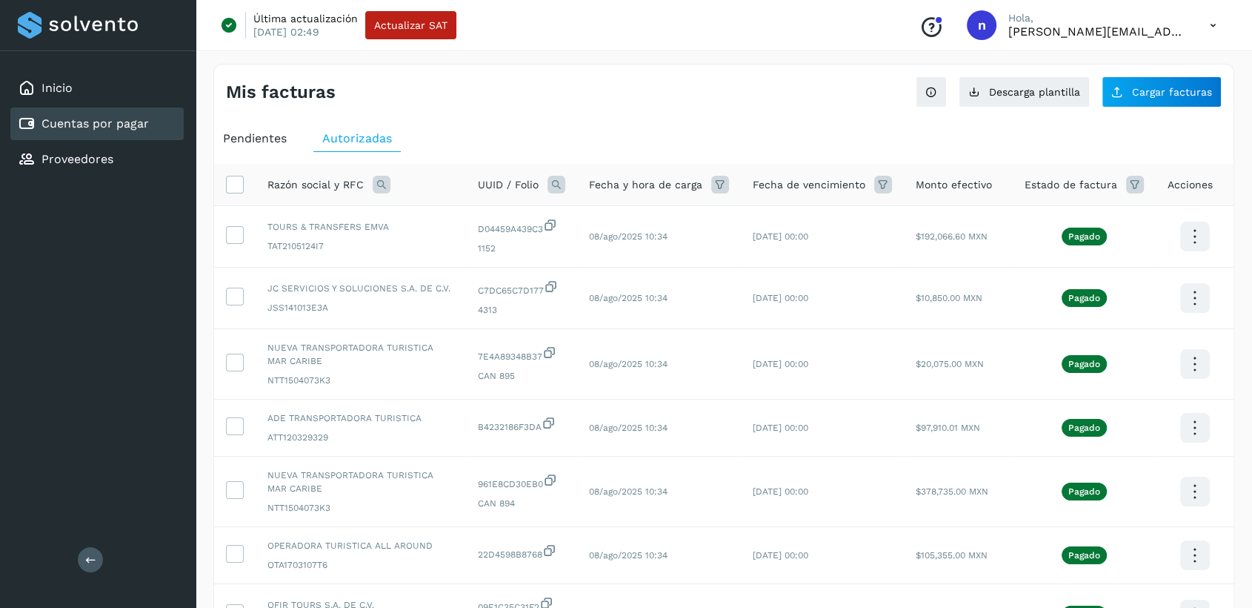
click at [723, 187] on icon at bounding box center [720, 185] width 18 height 18
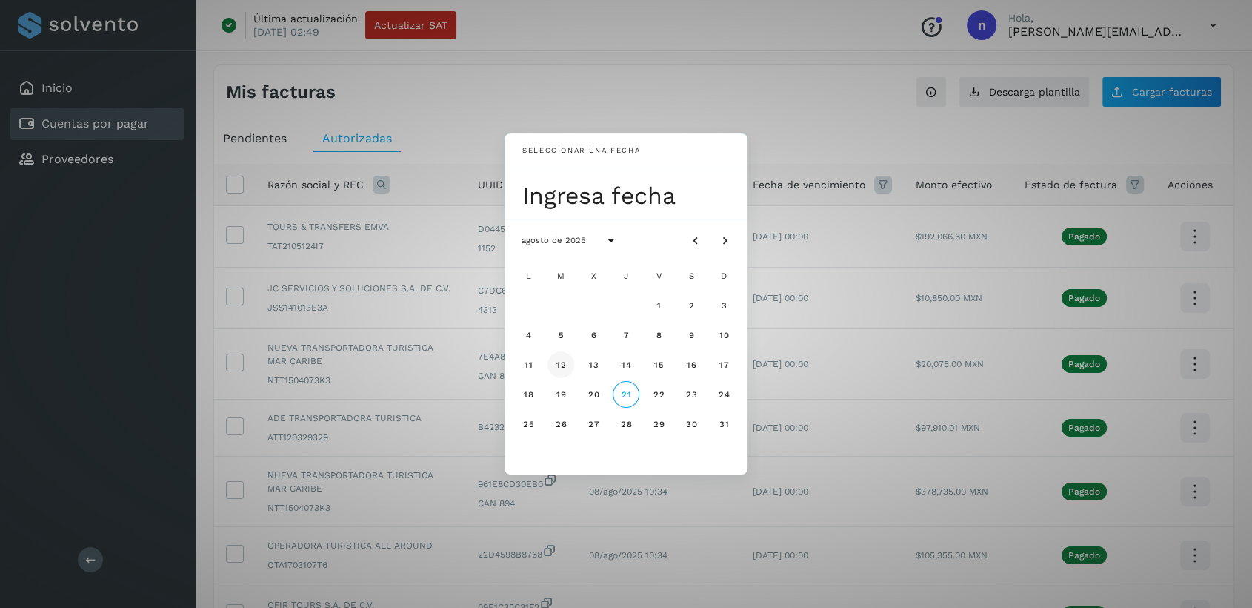
click at [563, 365] on span "12" at bounding box center [560, 364] width 11 height 10
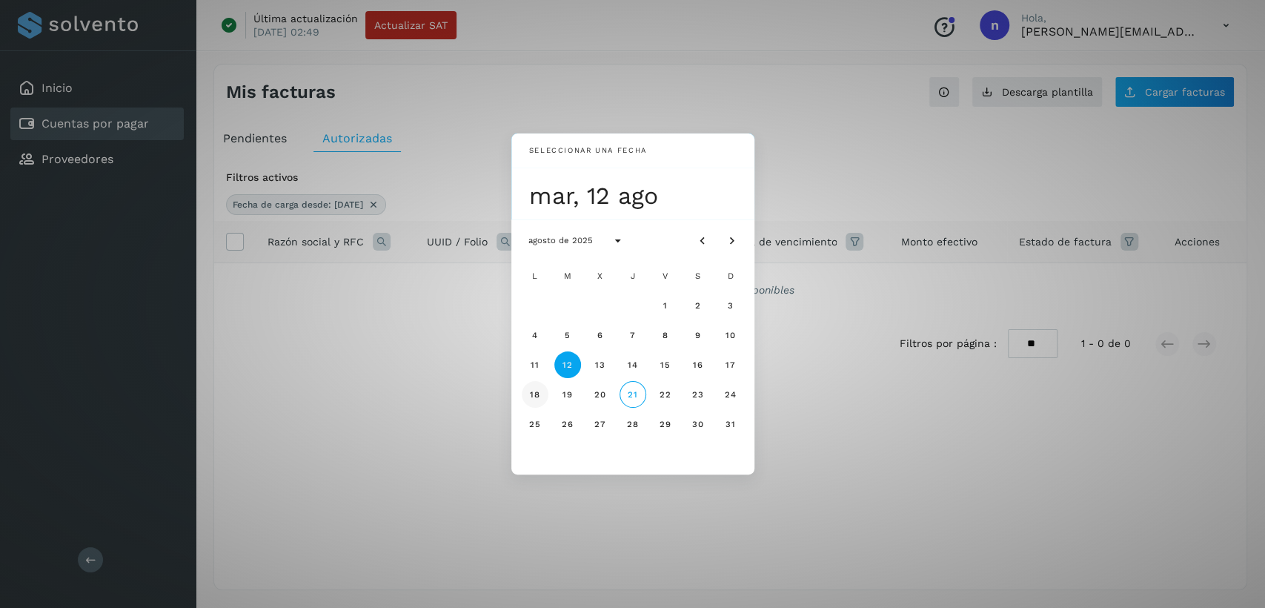
click at [539, 397] on span "18" at bounding box center [534, 394] width 11 height 10
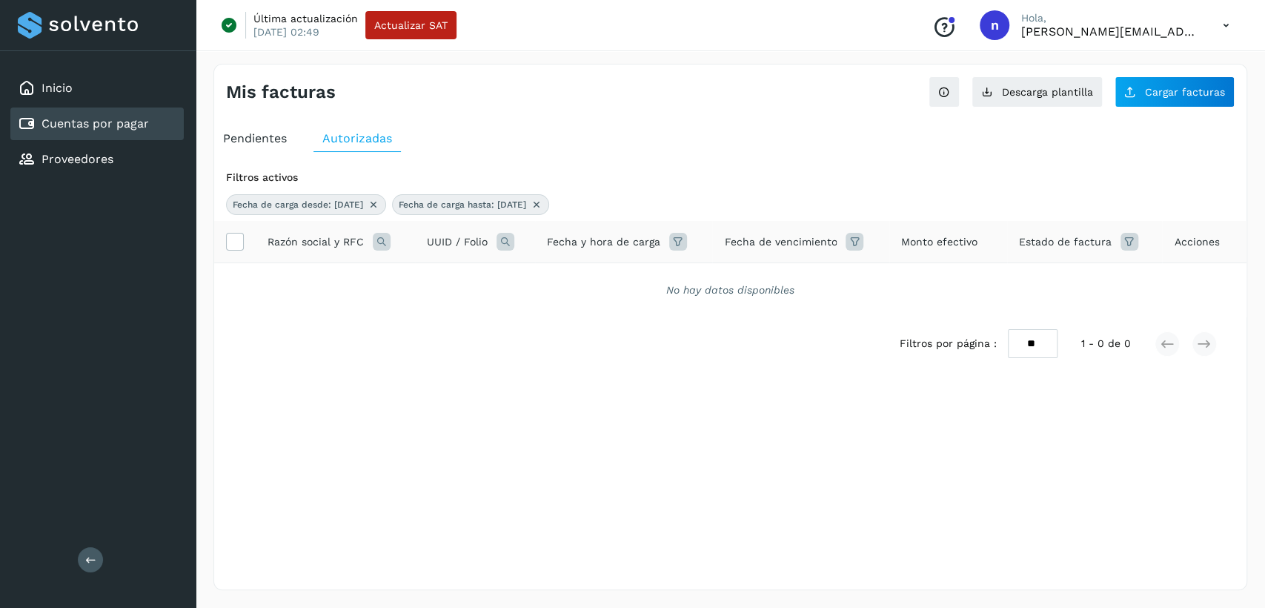
click at [1225, 25] on icon at bounding box center [1226, 25] width 30 height 30
click at [710, 149] on div at bounding box center [632, 304] width 1265 height 608
click at [1227, 25] on icon at bounding box center [1226, 25] width 30 height 30
click at [1111, 93] on div "Cerrar sesión" at bounding box center [1152, 96] width 176 height 28
